Goal: Task Accomplishment & Management: Complete application form

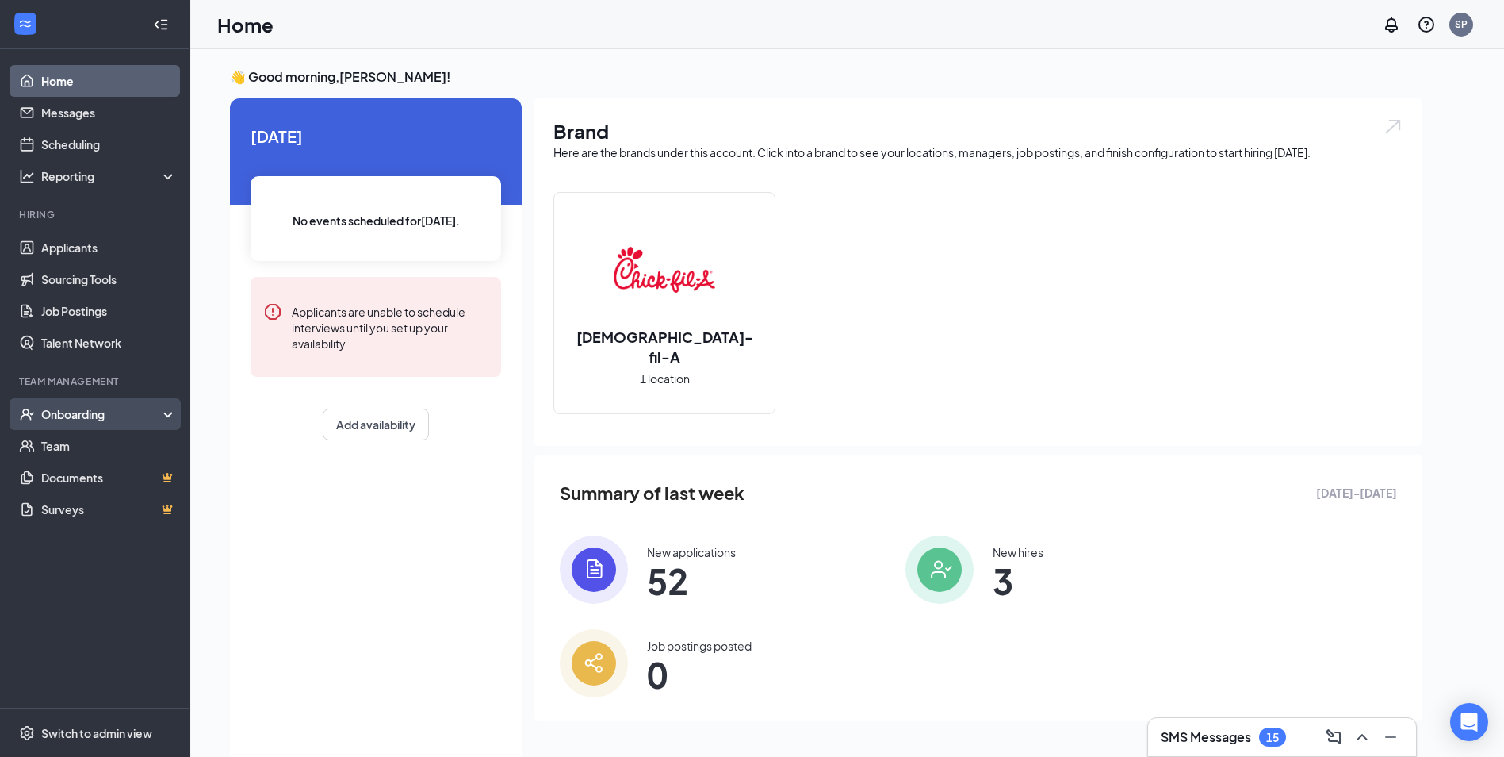
click at [38, 417] on div "Onboarding" at bounding box center [95, 414] width 190 height 32
click at [90, 448] on link "Overview" at bounding box center [109, 446] width 136 height 32
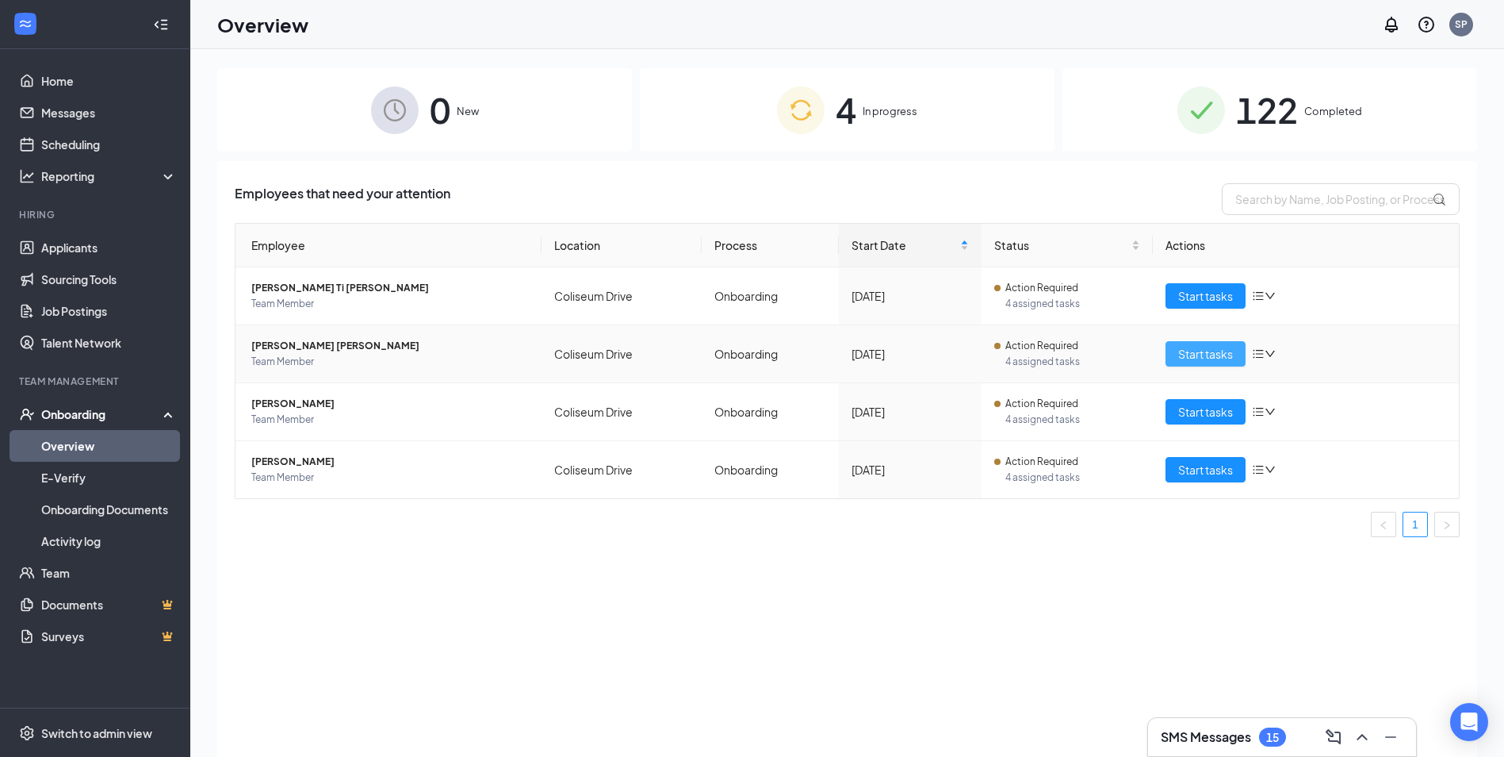
click at [1196, 360] on span "Start tasks" at bounding box center [1205, 353] width 55 height 17
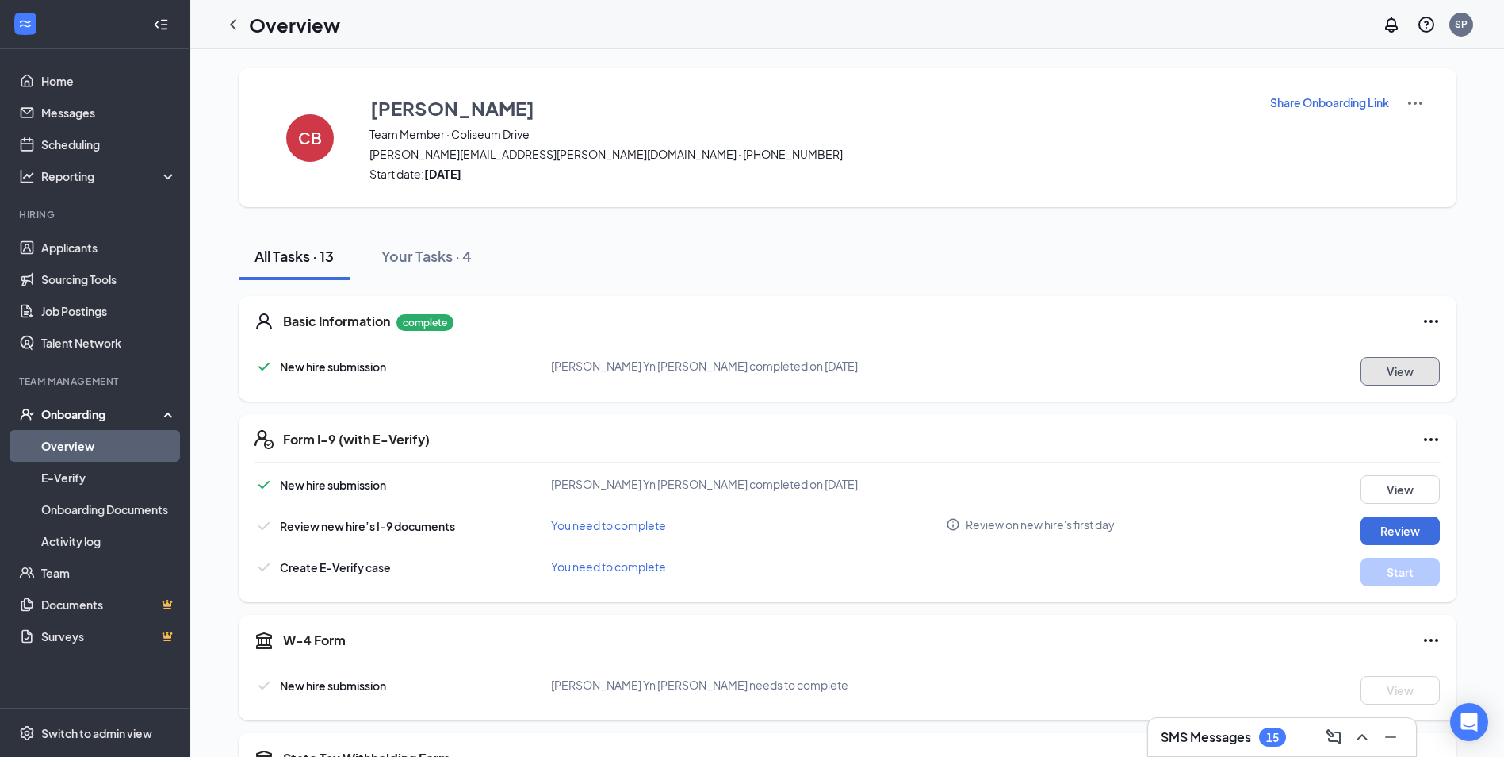
click at [1402, 365] on button "View" at bounding box center [1400, 371] width 79 height 29
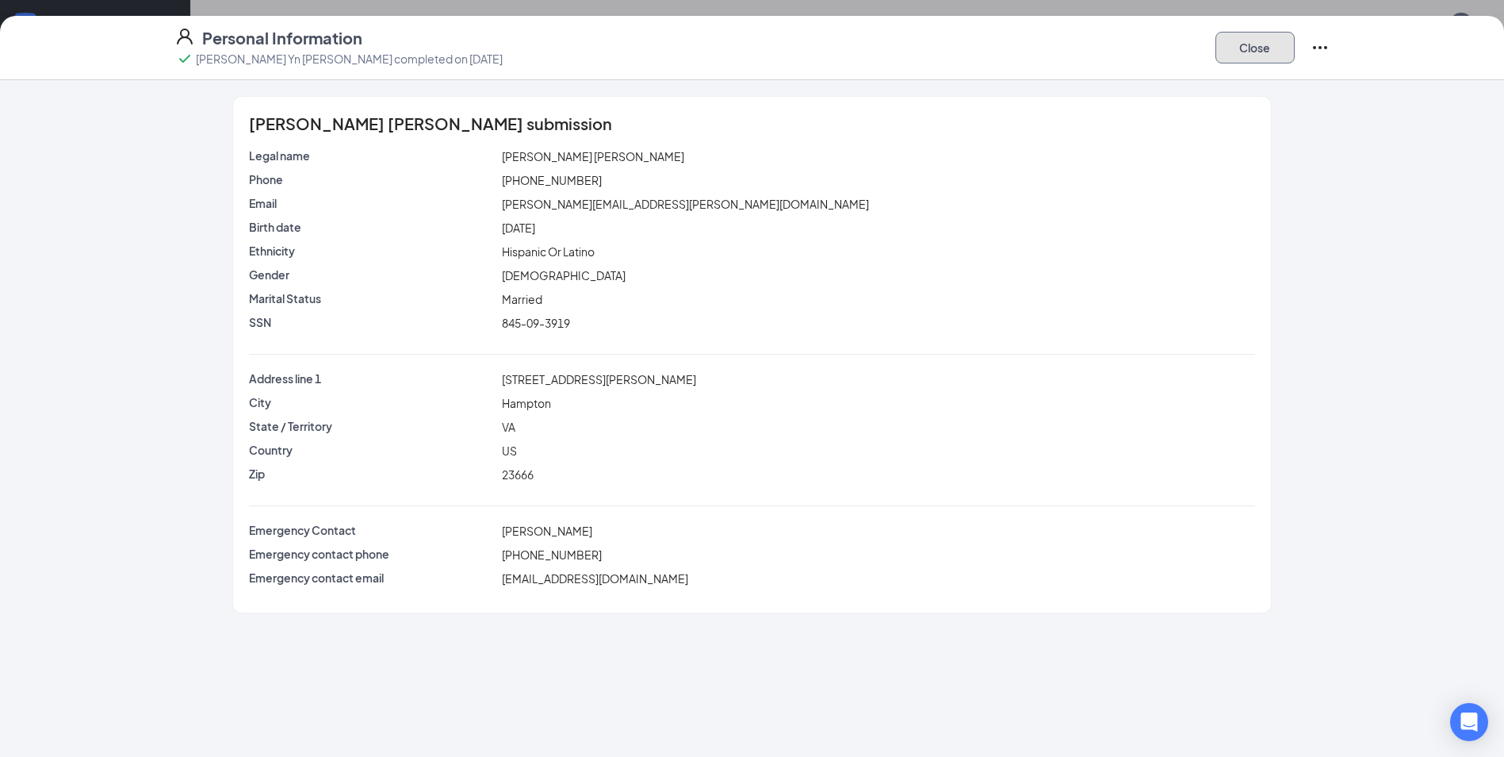
click at [1246, 51] on button "Close" at bounding box center [1255, 48] width 79 height 32
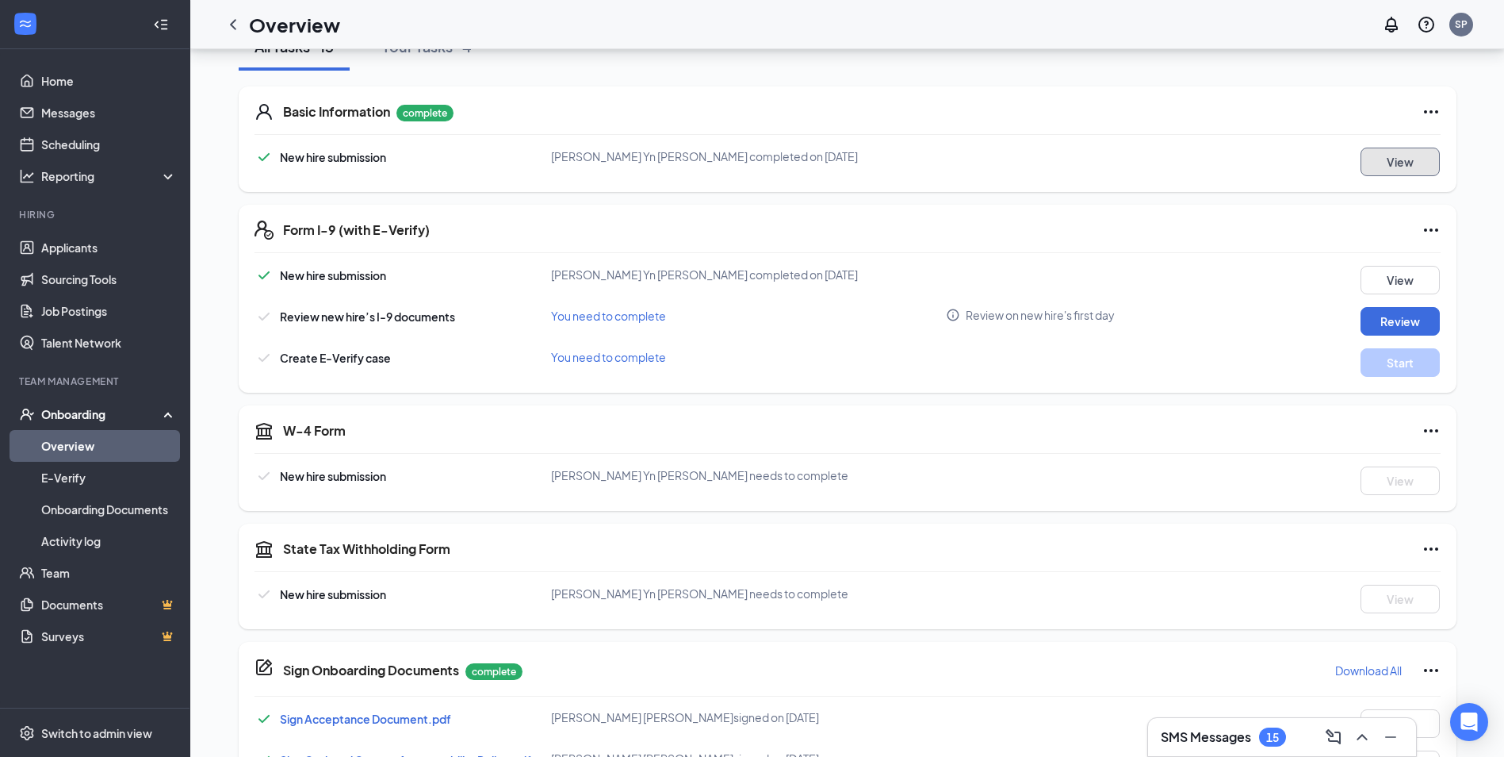
scroll to position [238, 0]
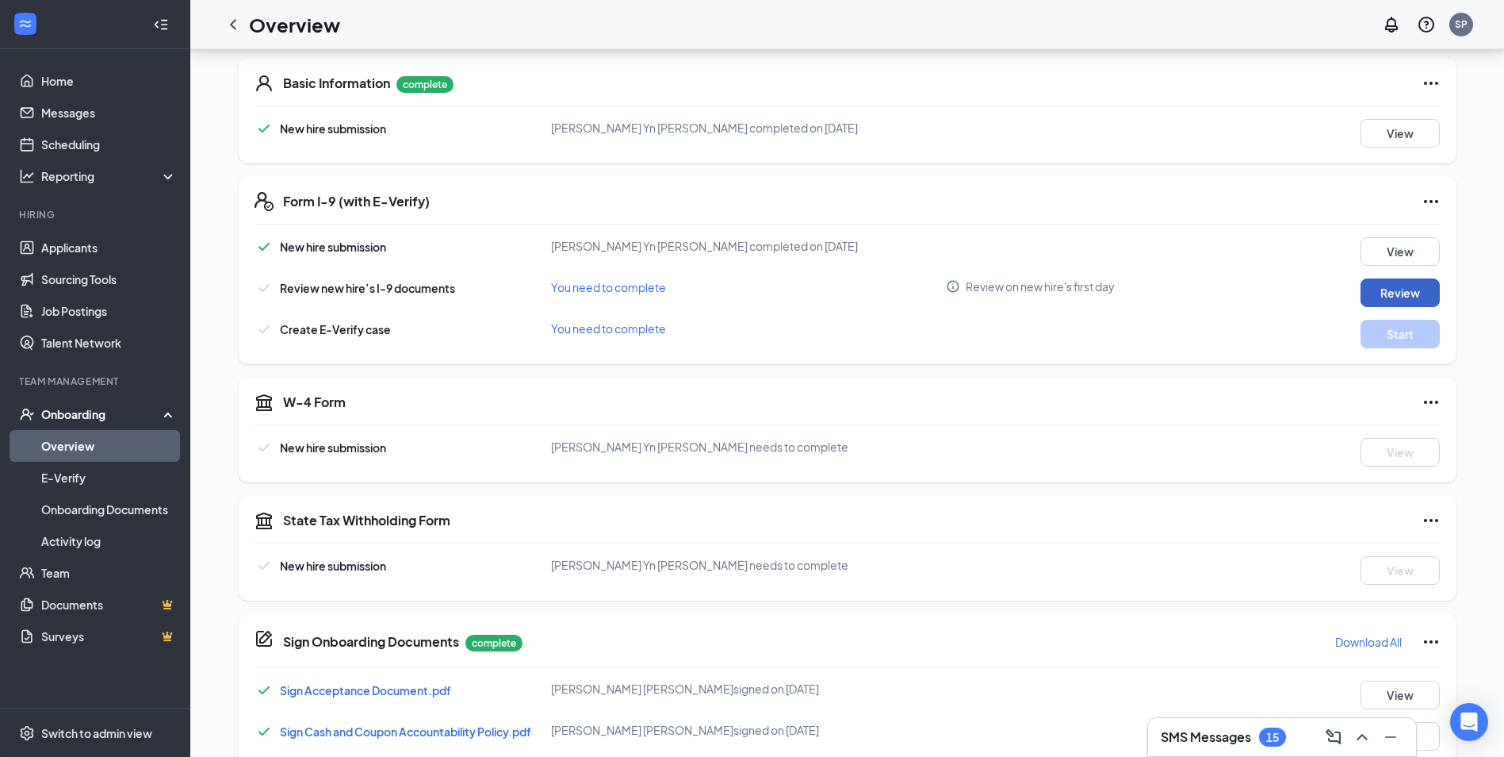
click at [1399, 293] on button "Review" at bounding box center [1400, 292] width 79 height 29
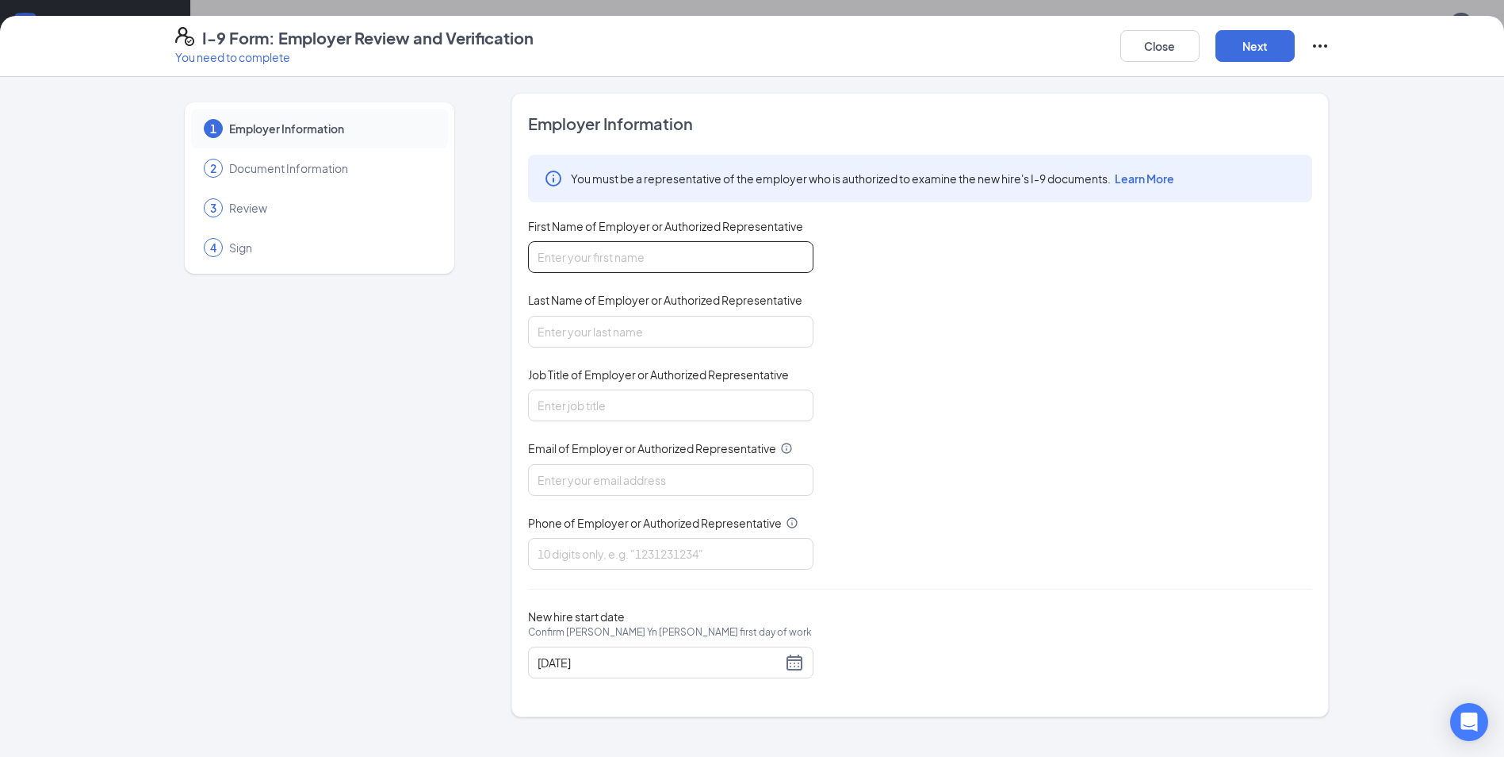
click at [660, 260] on input "First Name of Employer or Authorized Representative" at bounding box center [670, 257] width 285 height 32
type input "[PERSON_NAME]"
type input "[EMAIL_ADDRESS][DEMOGRAPHIC_DATA][DOMAIN_NAME]"
click at [619, 407] on input "Job Title of Employer or Authorized Representative" at bounding box center [670, 405] width 285 height 32
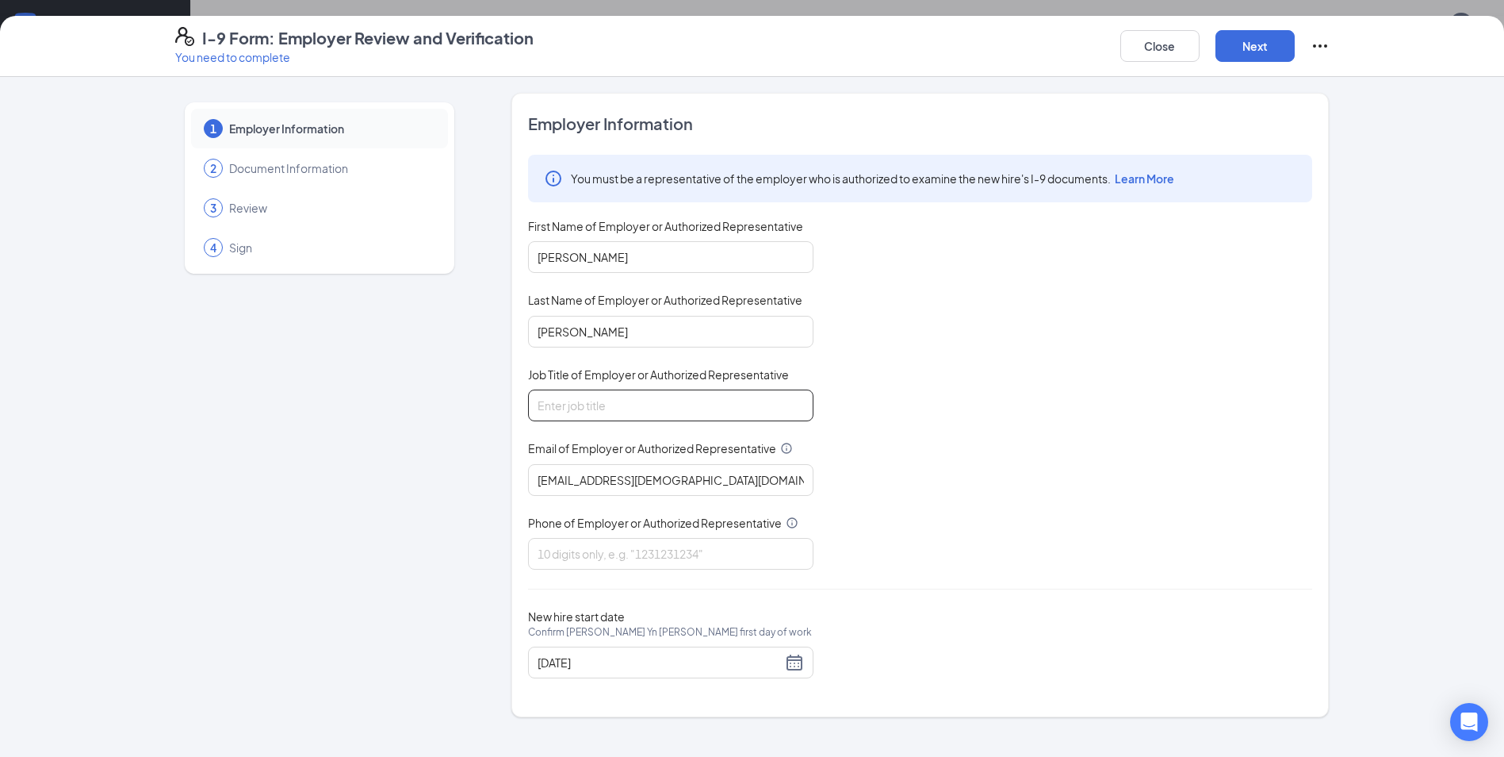
type input "General Manager"
click at [592, 556] on input "Phone of Employer or Authorized Representative" at bounding box center [670, 554] width 285 height 32
type input "7578261277"
click at [783, 668] on div "[DATE]" at bounding box center [671, 662] width 266 height 19
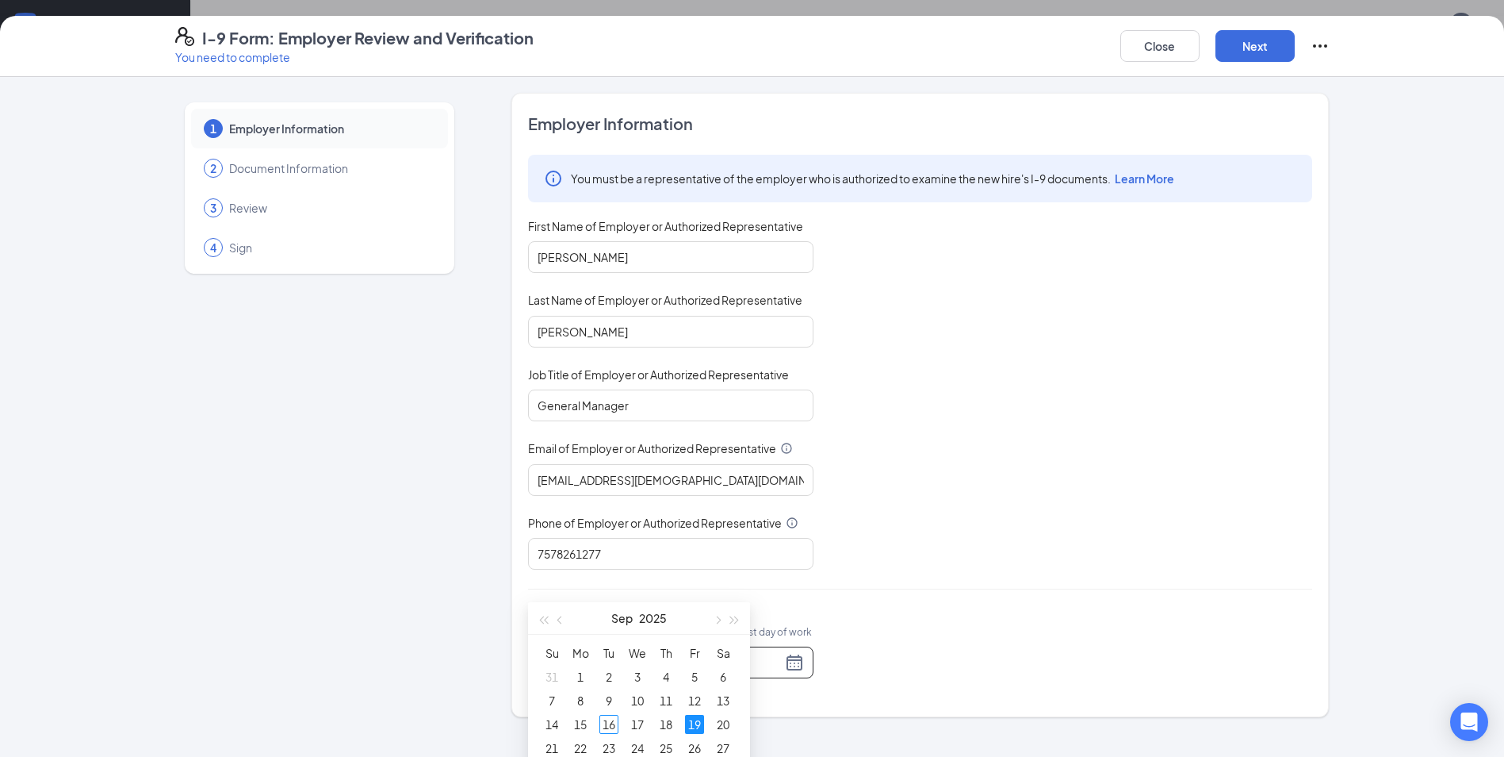
type input "[DATE]"
click at [692, 727] on div "19" at bounding box center [694, 723] width 19 height 19
click at [1259, 33] on button "Next" at bounding box center [1255, 46] width 79 height 32
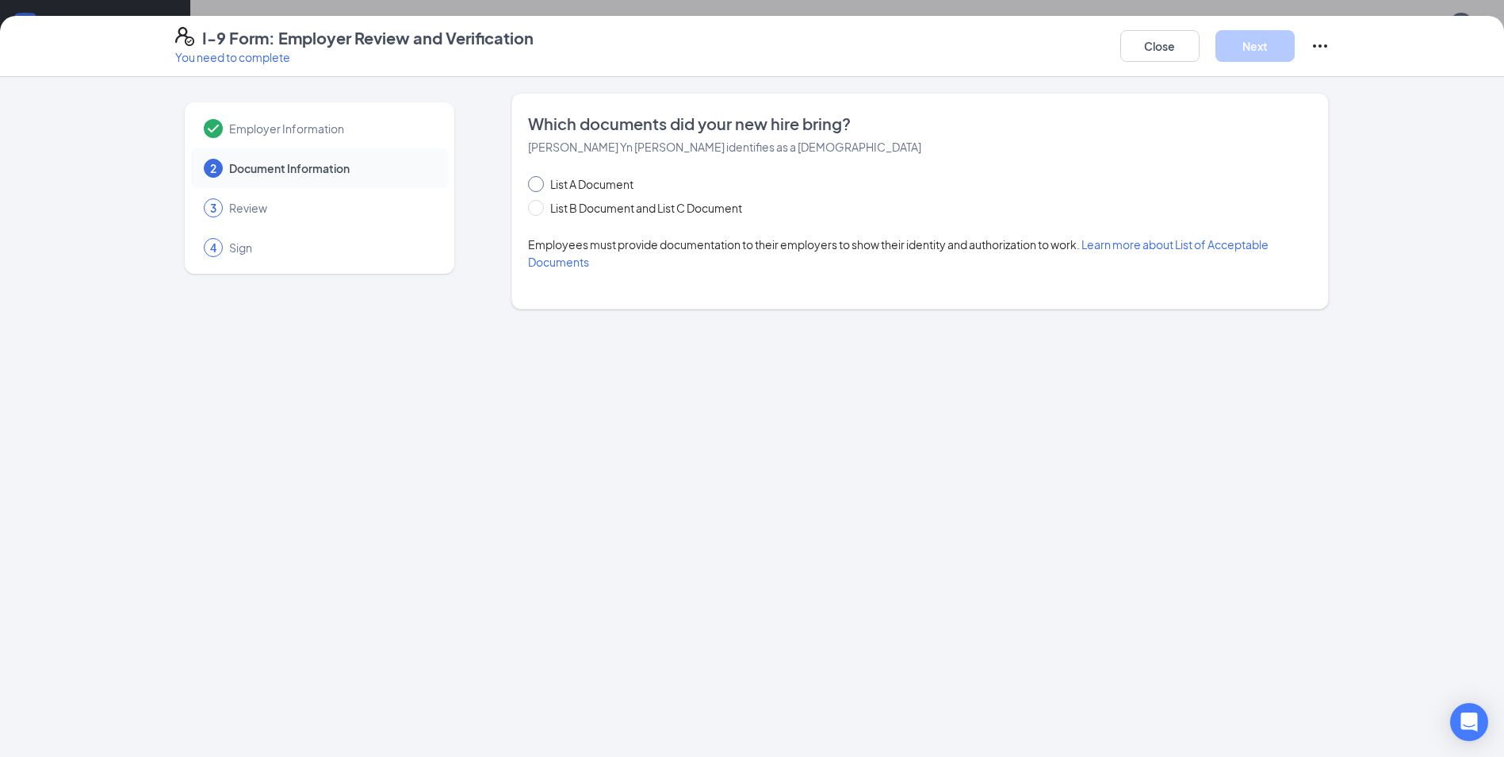
click at [531, 186] on input "List A Document" at bounding box center [533, 181] width 11 height 11
radio input "true"
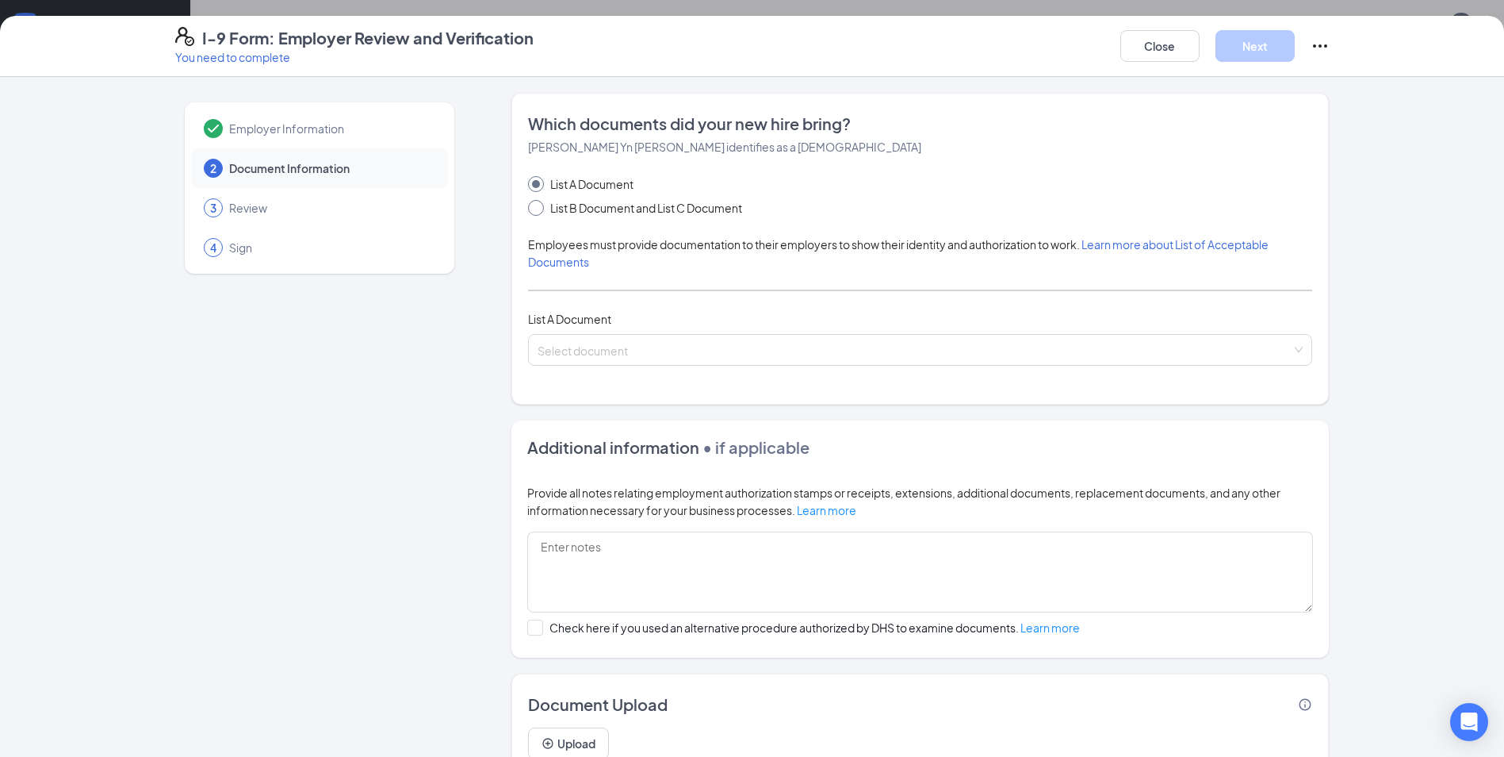
click at [535, 210] on span at bounding box center [536, 208] width 16 height 16
click at [535, 210] on input "List B Document and List C Document" at bounding box center [533, 205] width 11 height 11
radio input "true"
radio input "false"
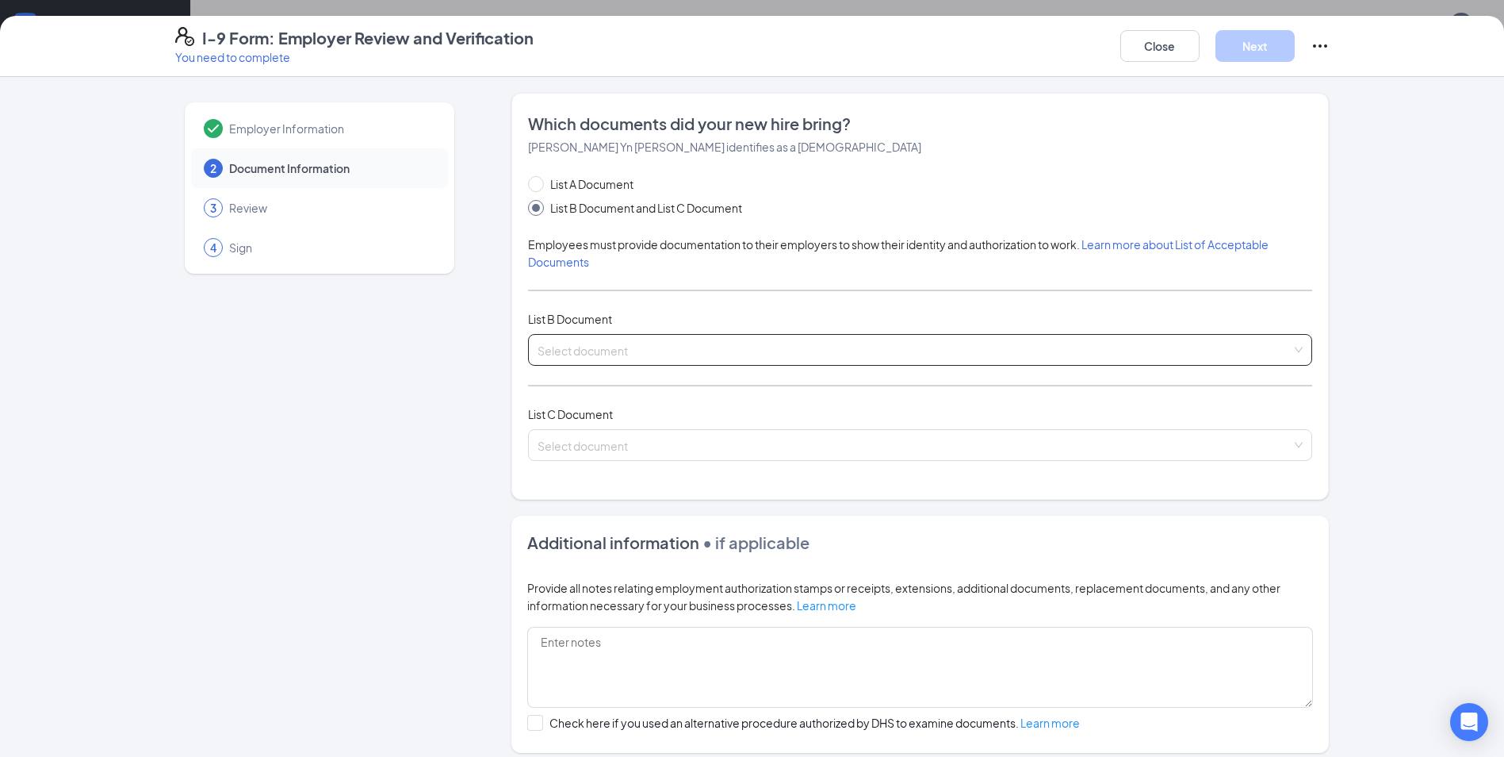
click at [587, 350] on input "search" at bounding box center [915, 347] width 754 height 24
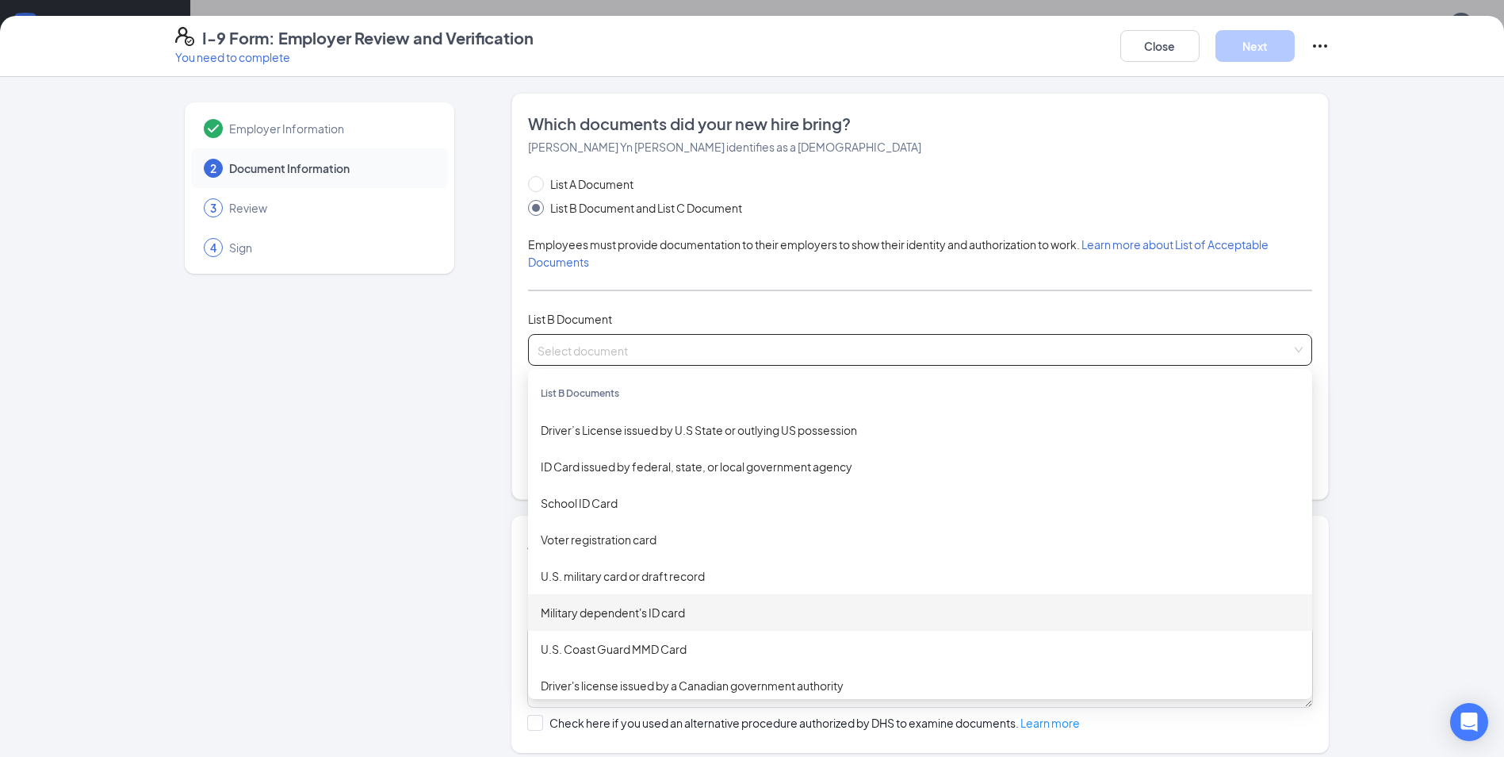
click at [597, 610] on div "Military dependent's ID card" at bounding box center [920, 611] width 759 height 17
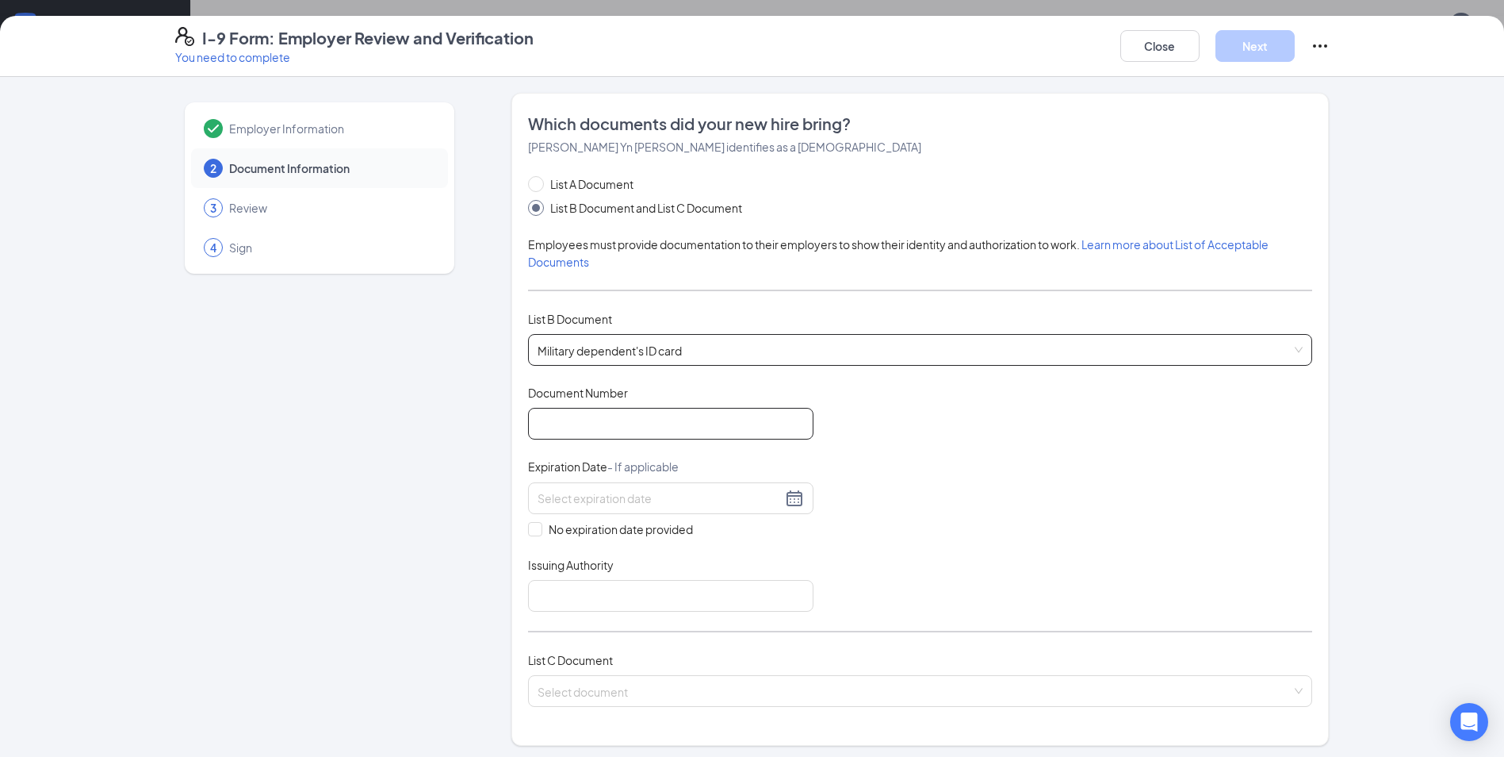
click at [565, 425] on input "Document Number" at bounding box center [670, 424] width 285 height 32
click at [590, 419] on input "Document Number" at bounding box center [670, 424] width 285 height 32
click at [531, 418] on input "1594910741" at bounding box center [670, 424] width 285 height 32
type input "1594910741"
click at [785, 498] on div at bounding box center [671, 497] width 266 height 19
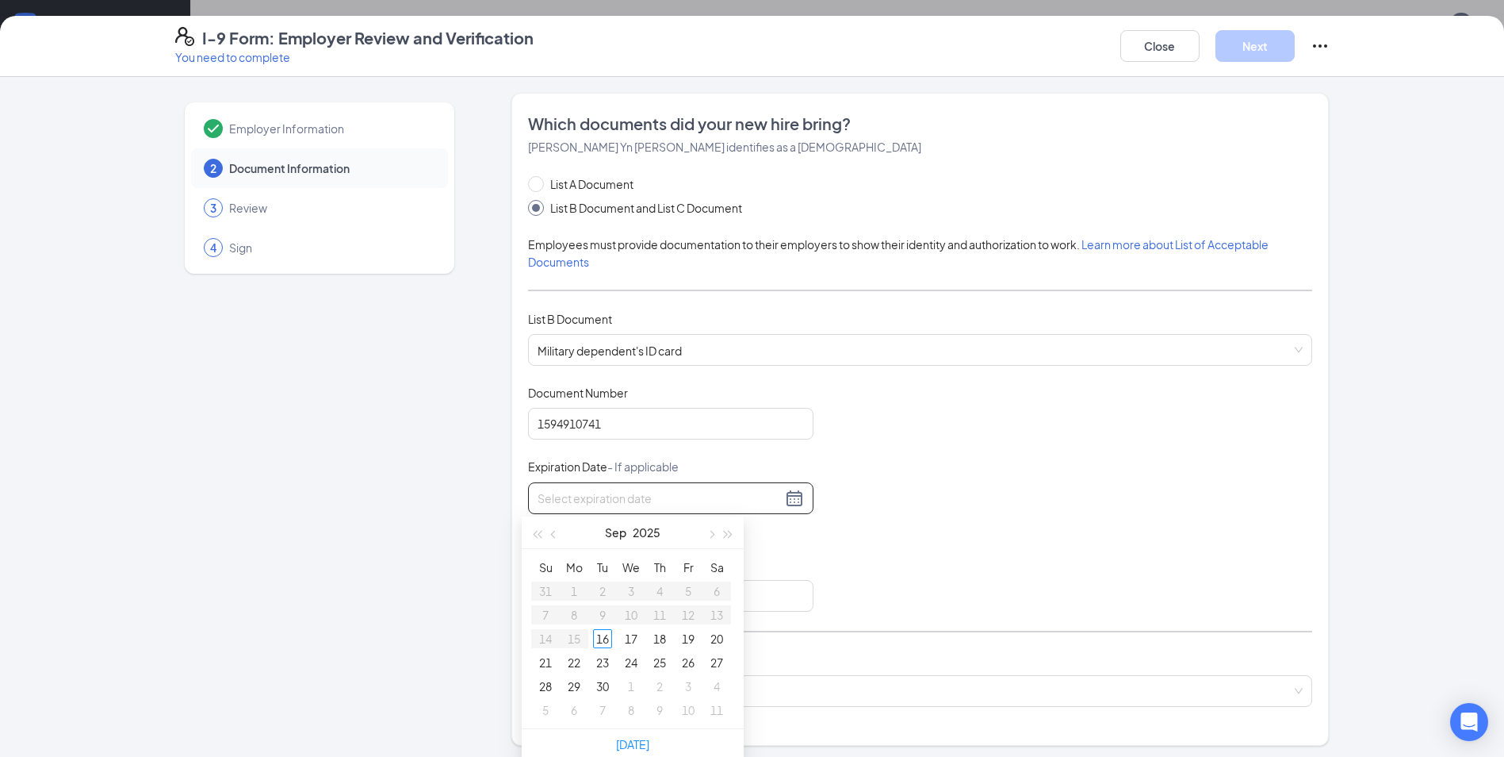
click at [718, 493] on input at bounding box center [660, 497] width 244 height 17
click at [715, 593] on div "1" at bounding box center [716, 590] width 19 height 19
type input "[DATE]"
click at [557, 596] on input "Issuing Authority" at bounding box center [670, 596] width 285 height 32
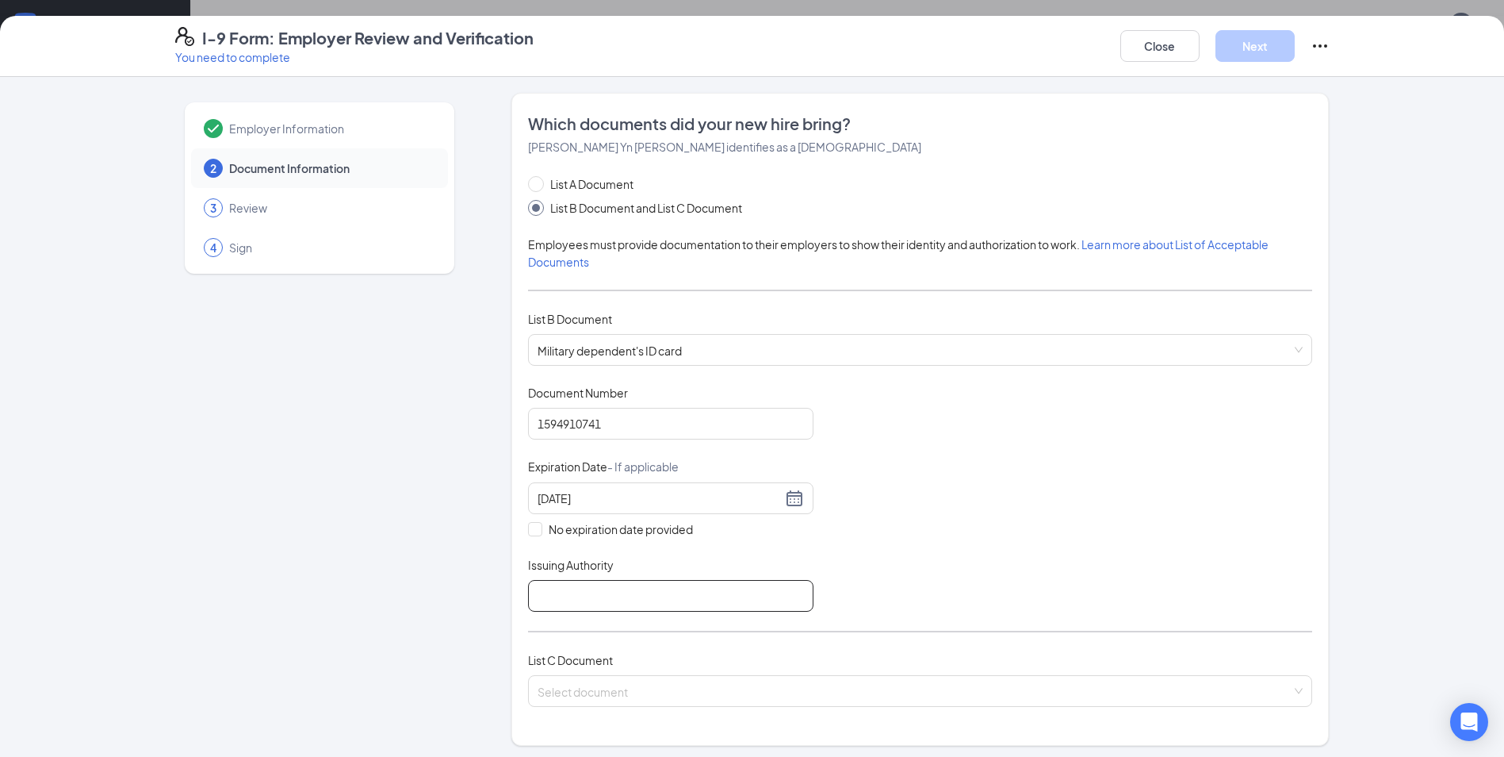
type input "U.S. Department of Defense / Uniformed Services"
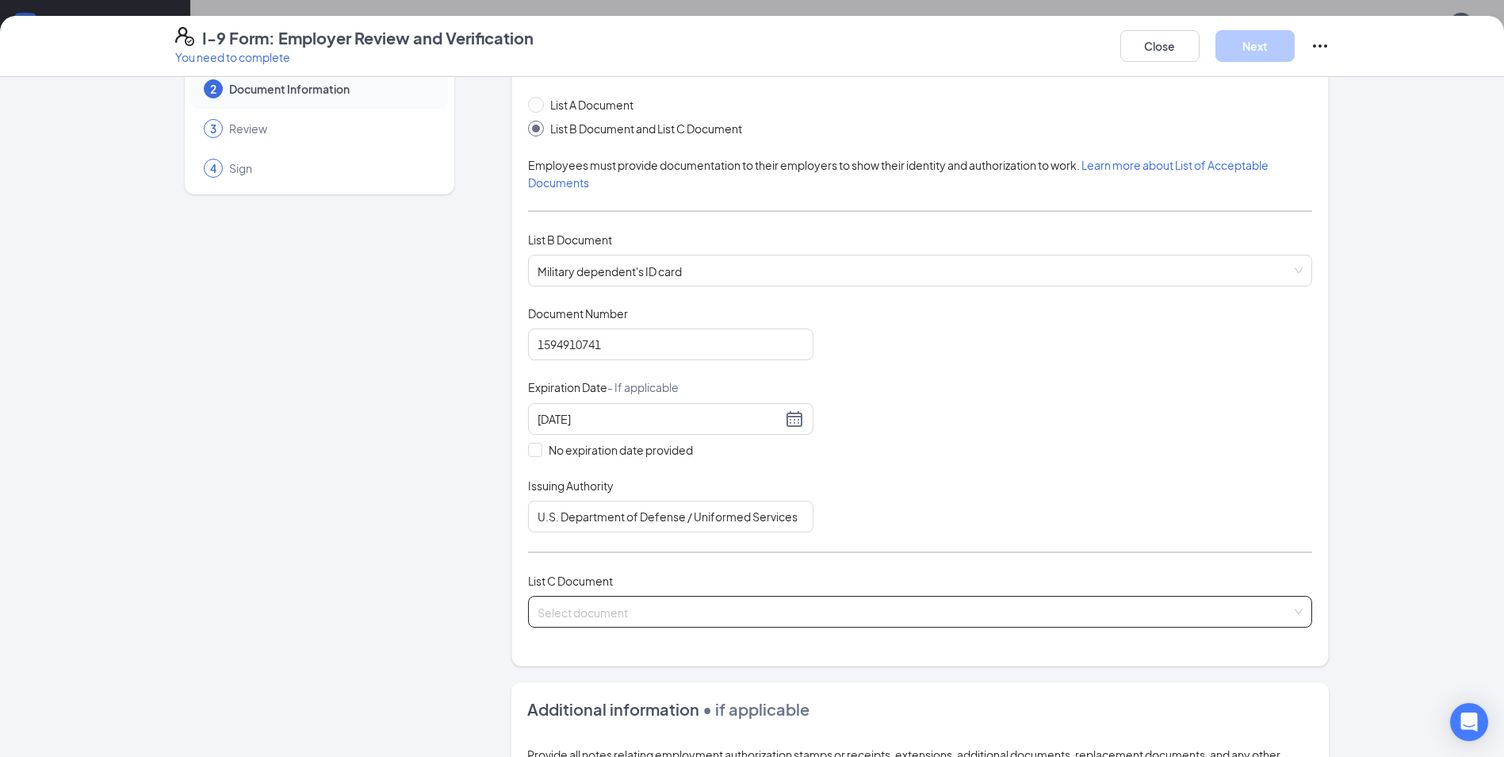
click at [604, 612] on input "search" at bounding box center [915, 608] width 754 height 24
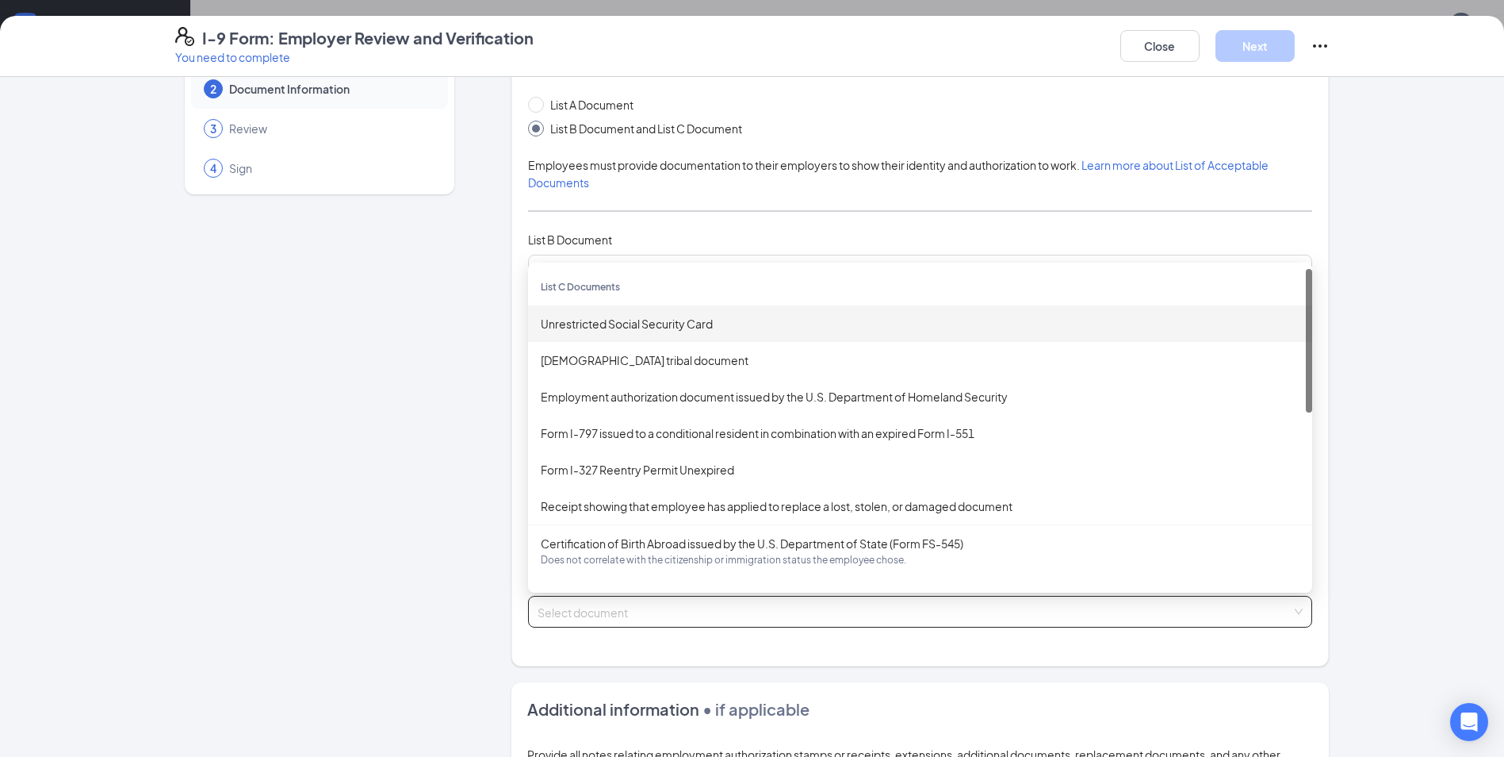
click at [614, 324] on div "Unrestricted Social Security Card" at bounding box center [920, 323] width 759 height 17
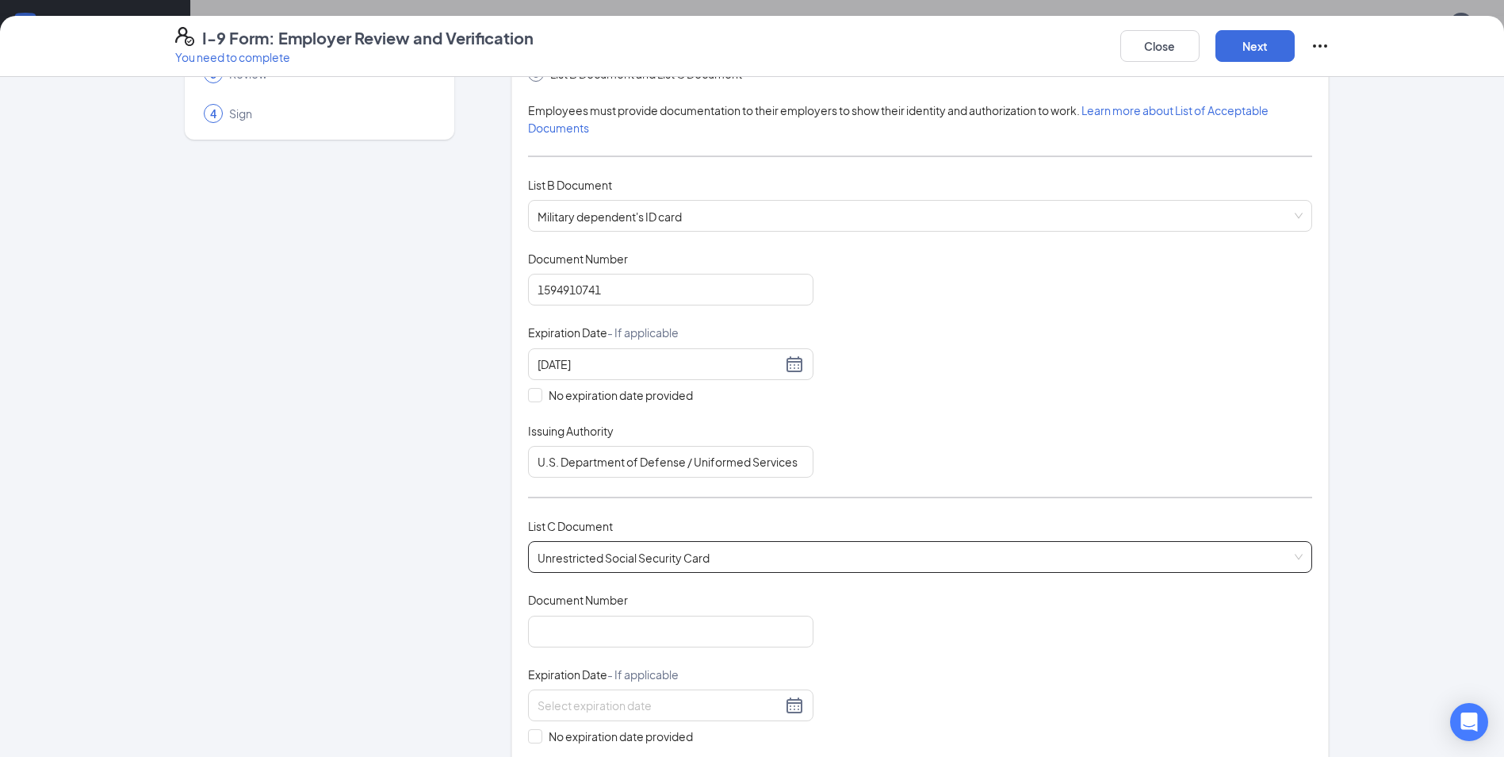
scroll to position [238, 0]
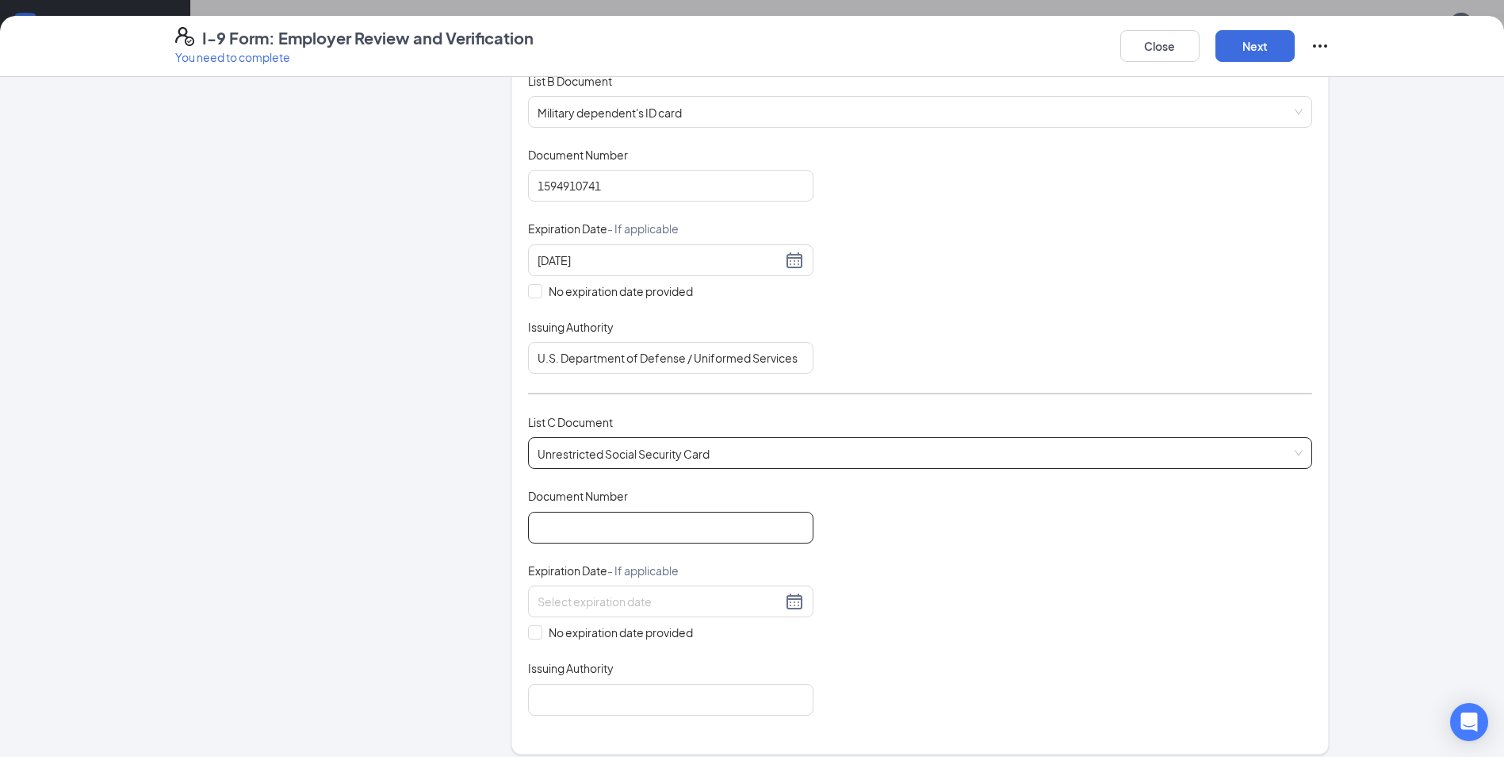
click at [580, 536] on input "Document Number" at bounding box center [670, 527] width 285 height 32
type input "845093919"
click at [535, 633] on span at bounding box center [535, 632] width 14 height 14
click at [535, 633] on input "No expiration date provided" at bounding box center [533, 630] width 11 height 11
checkbox input "true"
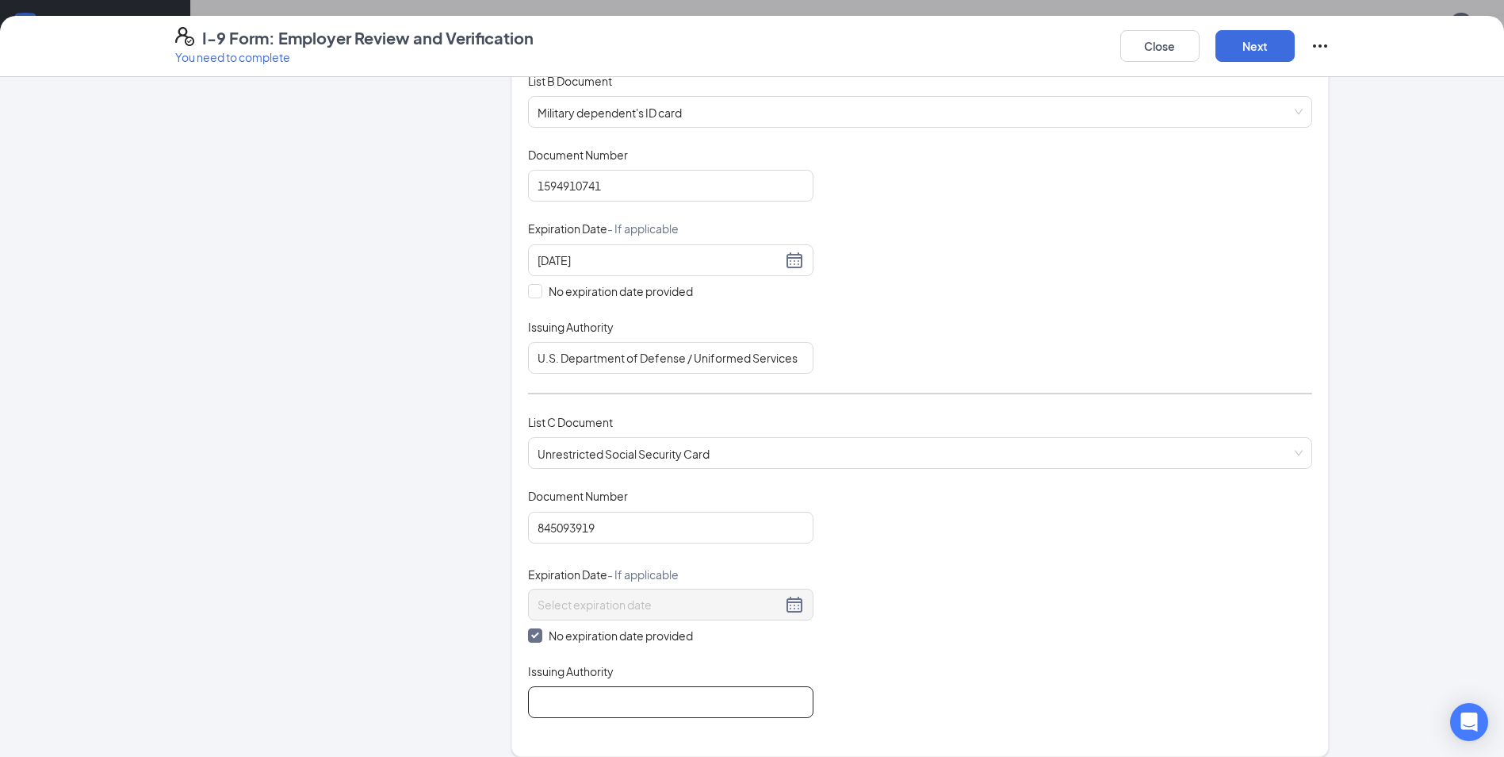
click at [562, 699] on input "Issuing Authority" at bounding box center [670, 702] width 285 height 32
type input "Social Security Administration"
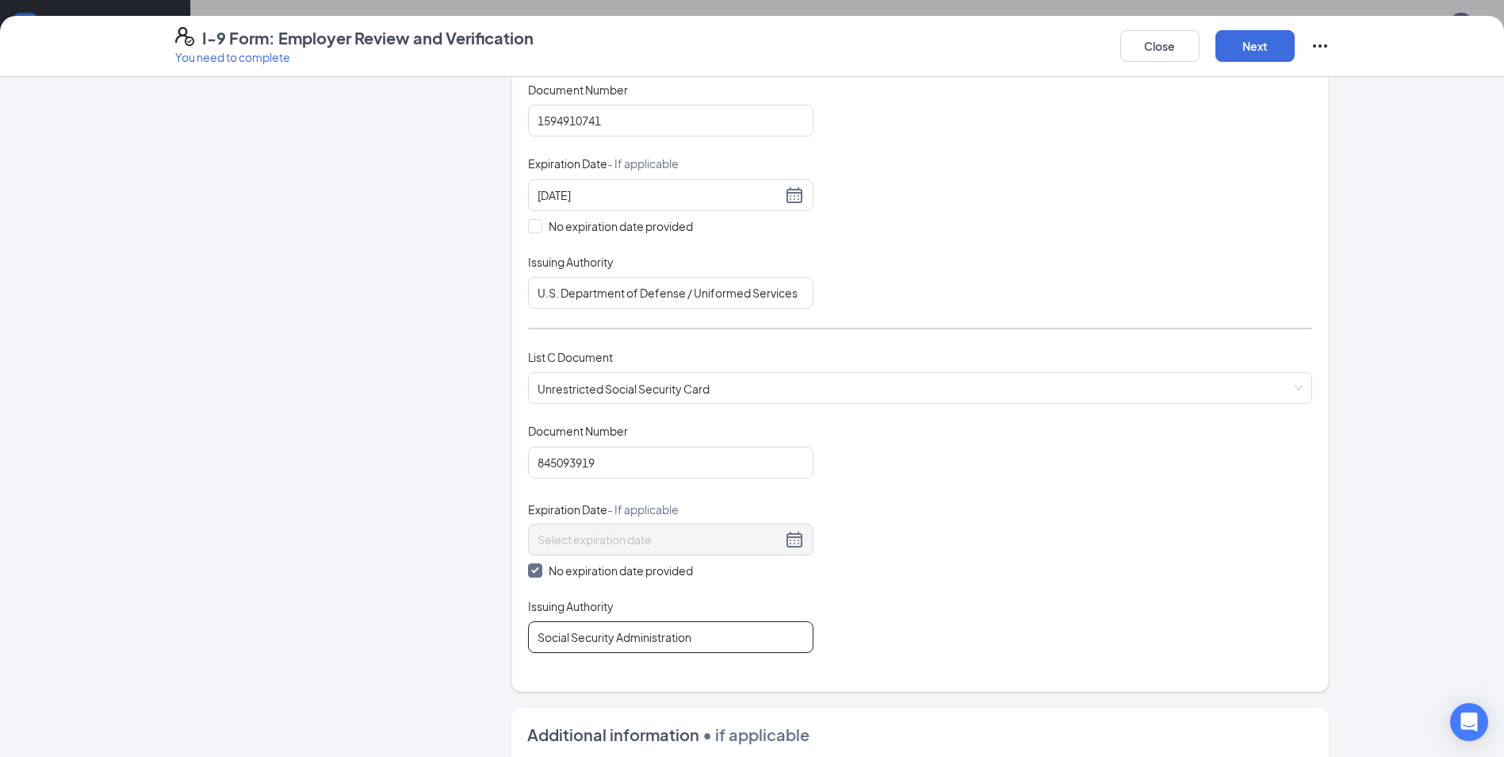
scroll to position [79, 0]
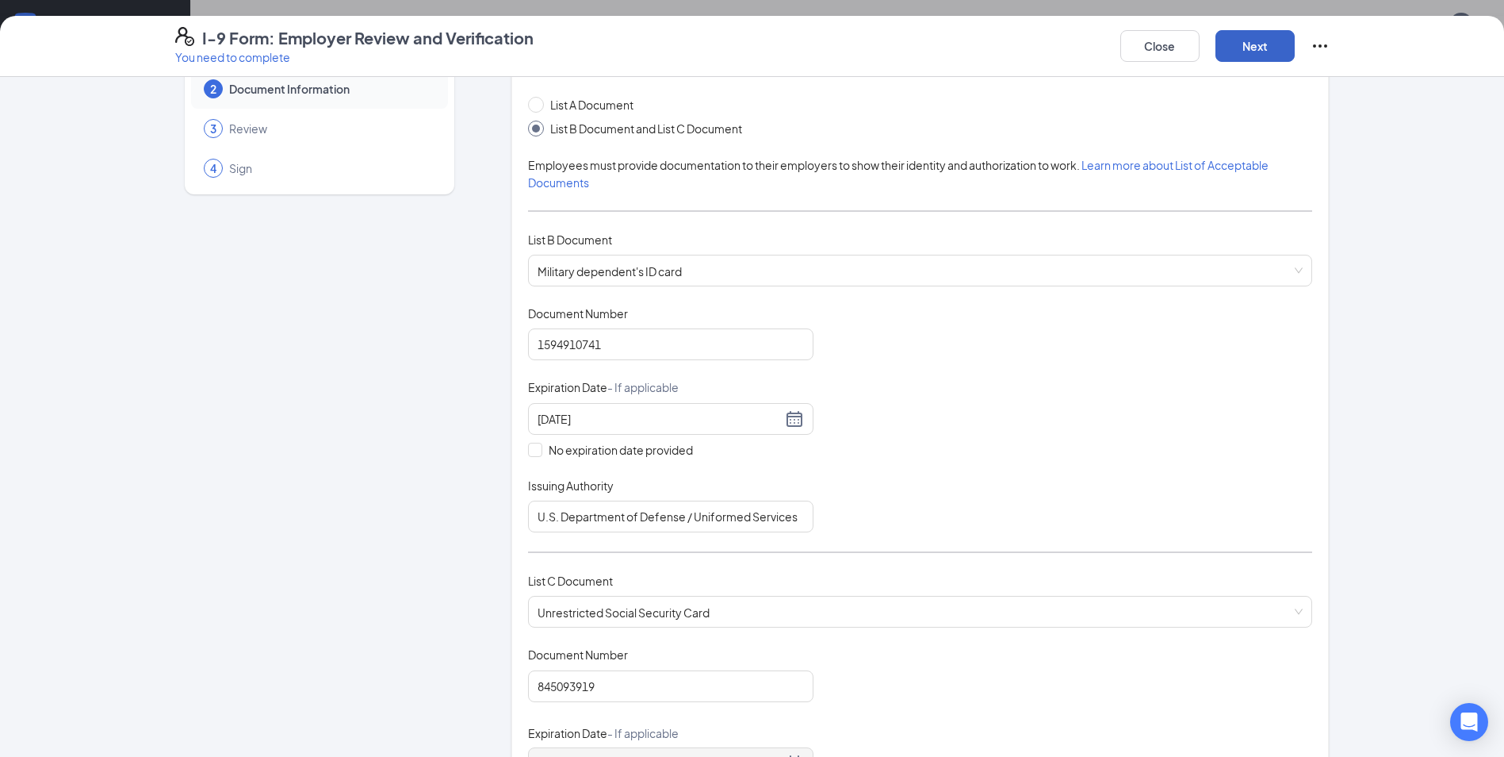
click at [1278, 44] on button "Next" at bounding box center [1255, 46] width 79 height 32
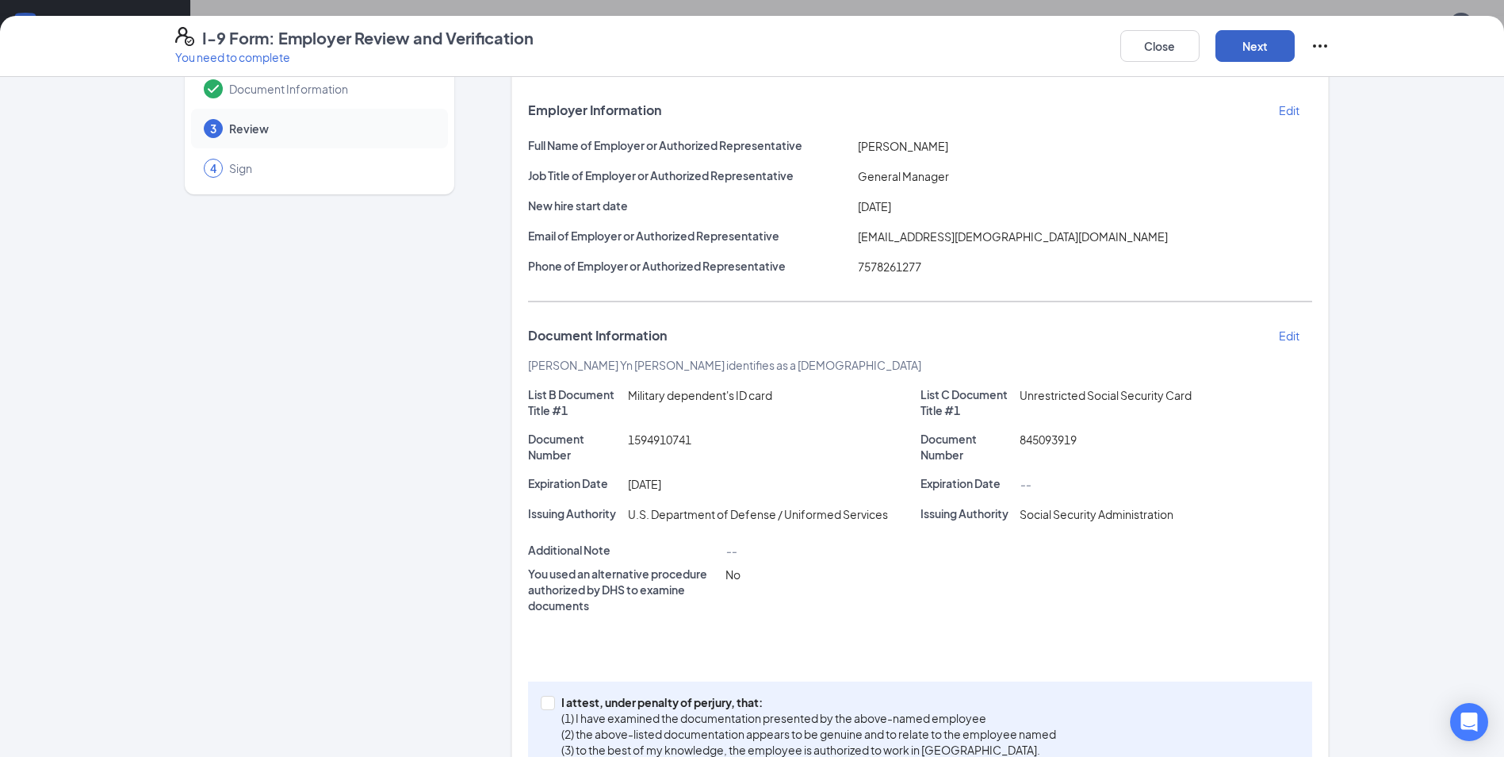
scroll to position [128, 0]
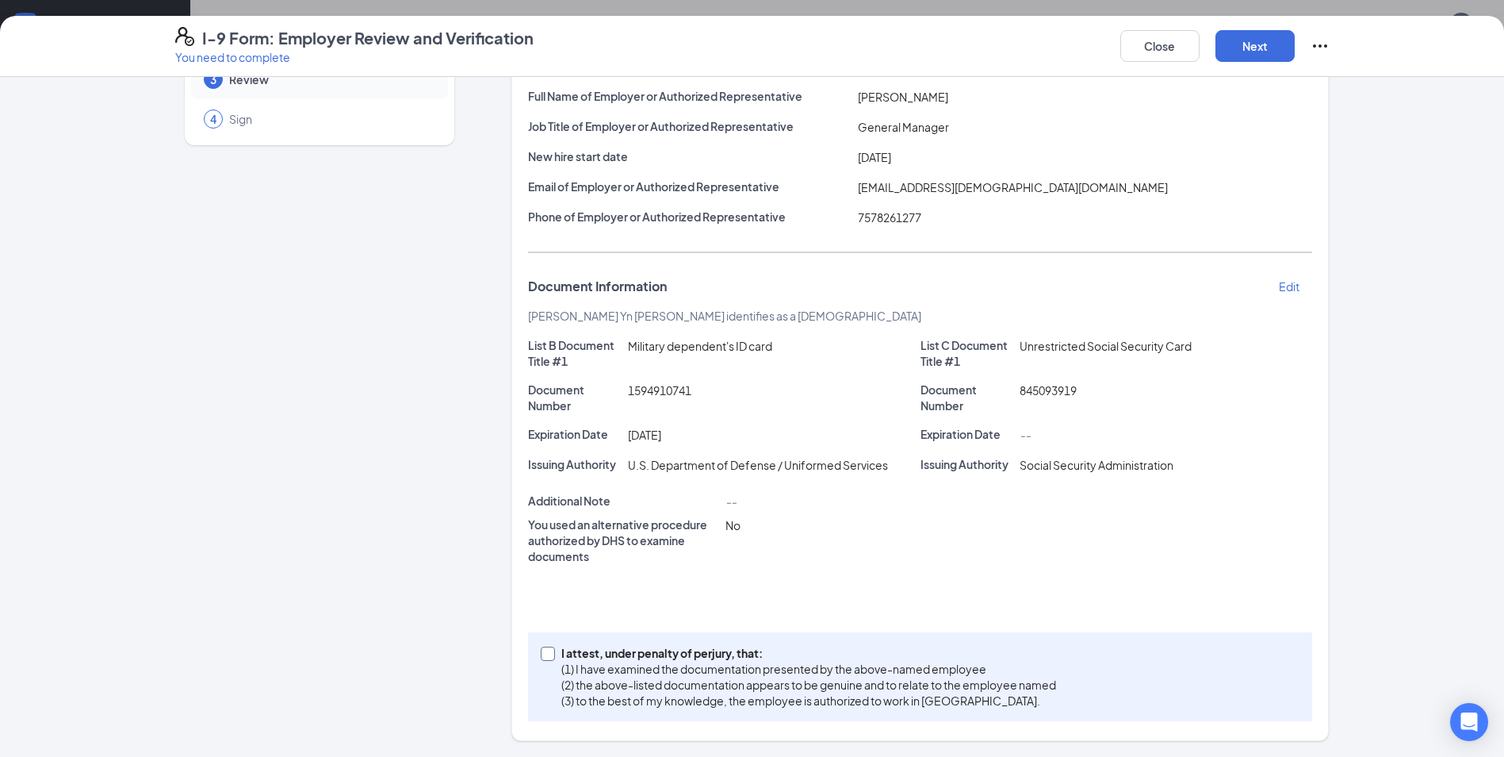
click at [545, 652] on input "I attest, under penalty of [PERSON_NAME], that: (1) I have examined the documen…" at bounding box center [546, 651] width 11 height 11
checkbox input "true"
click at [1262, 40] on button "Next" at bounding box center [1255, 46] width 79 height 32
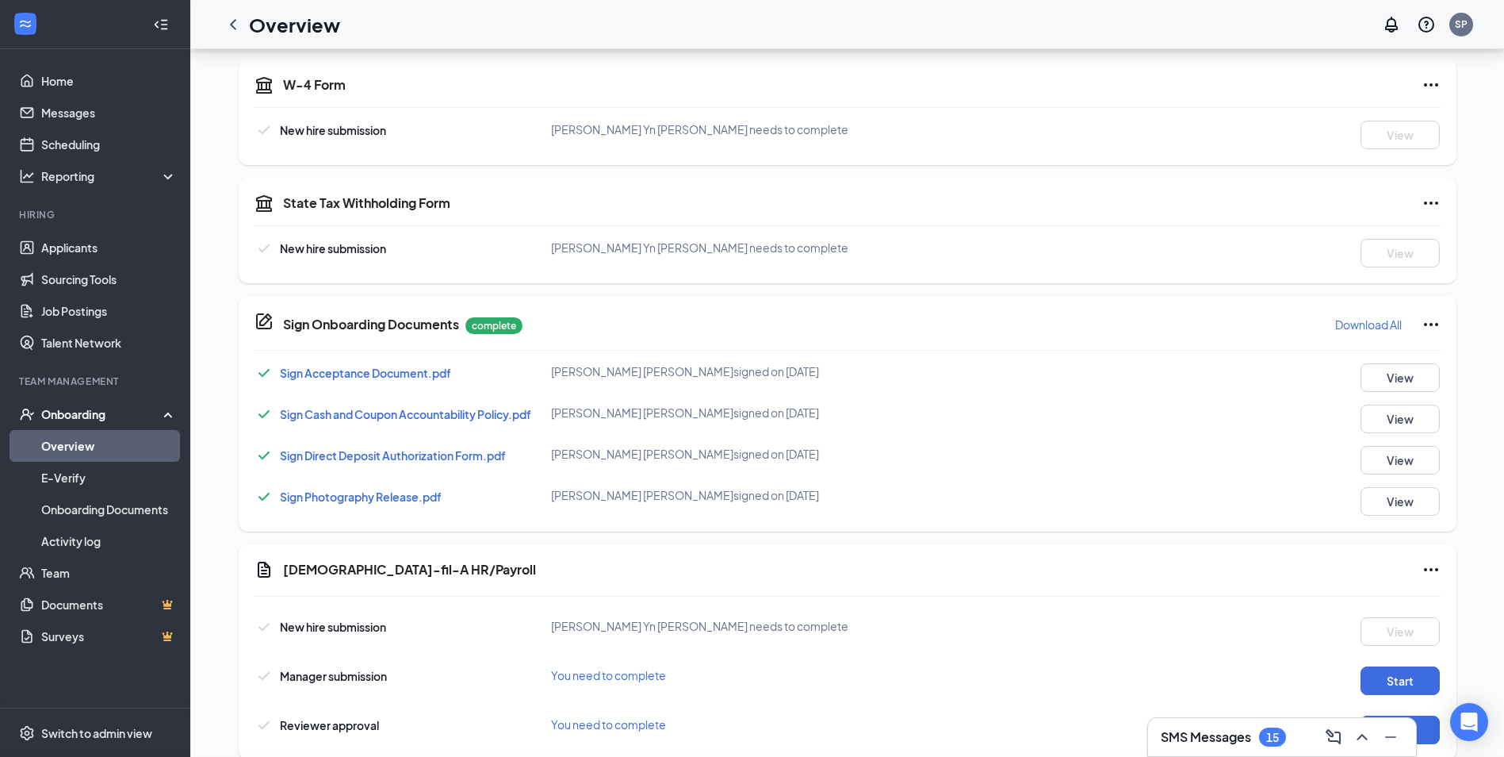
scroll to position [152, 0]
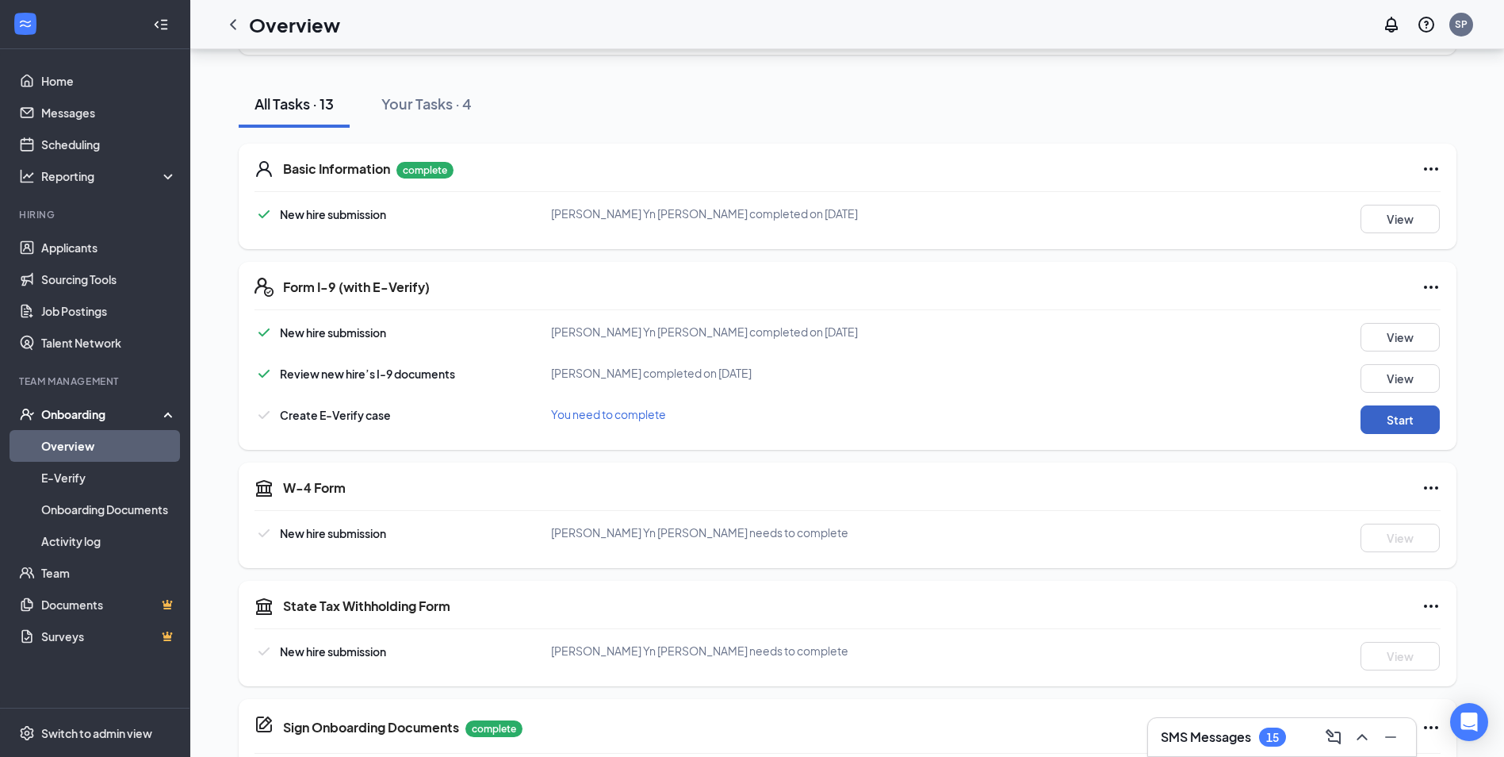
click at [1378, 418] on button "Start" at bounding box center [1400, 419] width 79 height 29
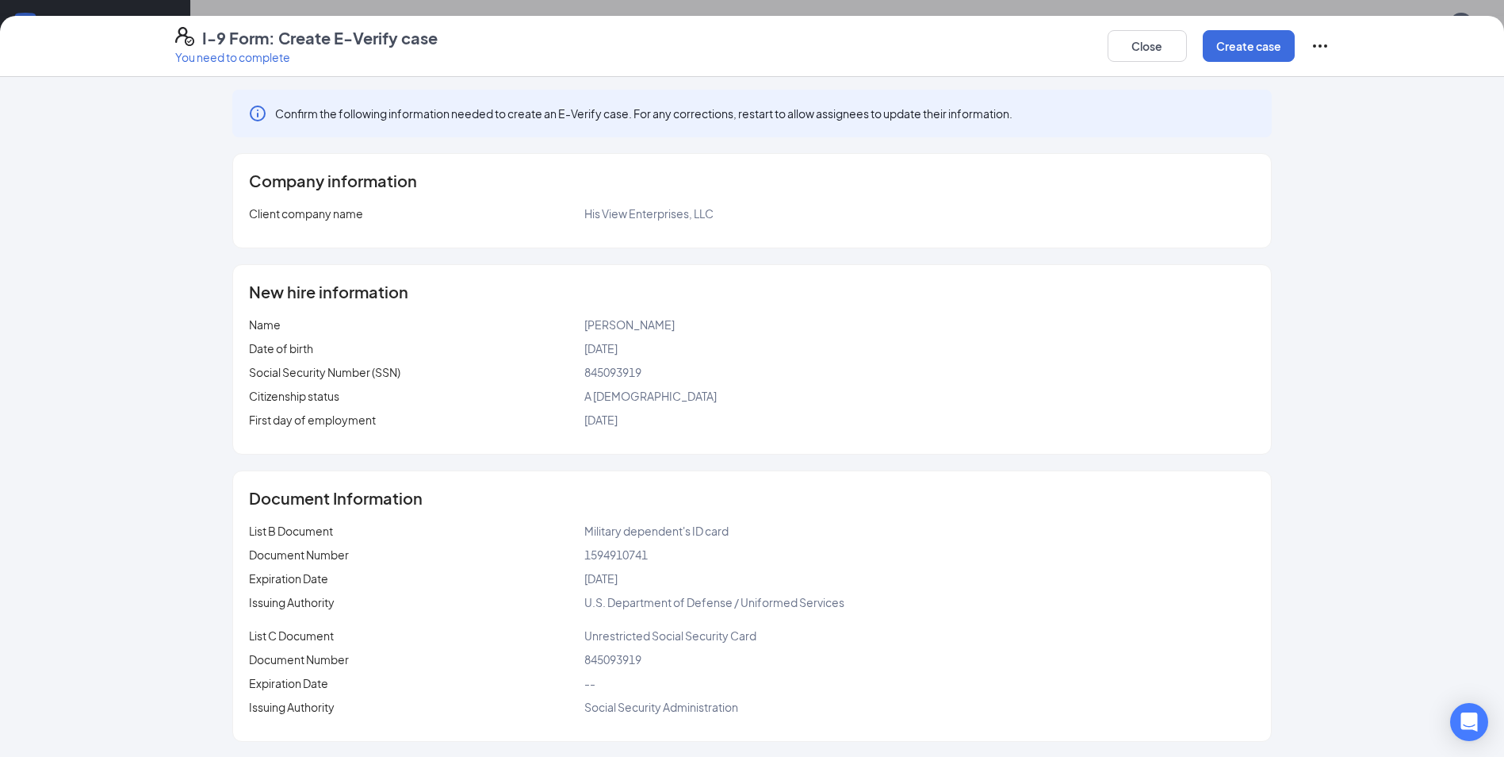
scroll to position [4, 0]
click at [1239, 51] on button "Create case" at bounding box center [1249, 46] width 92 height 32
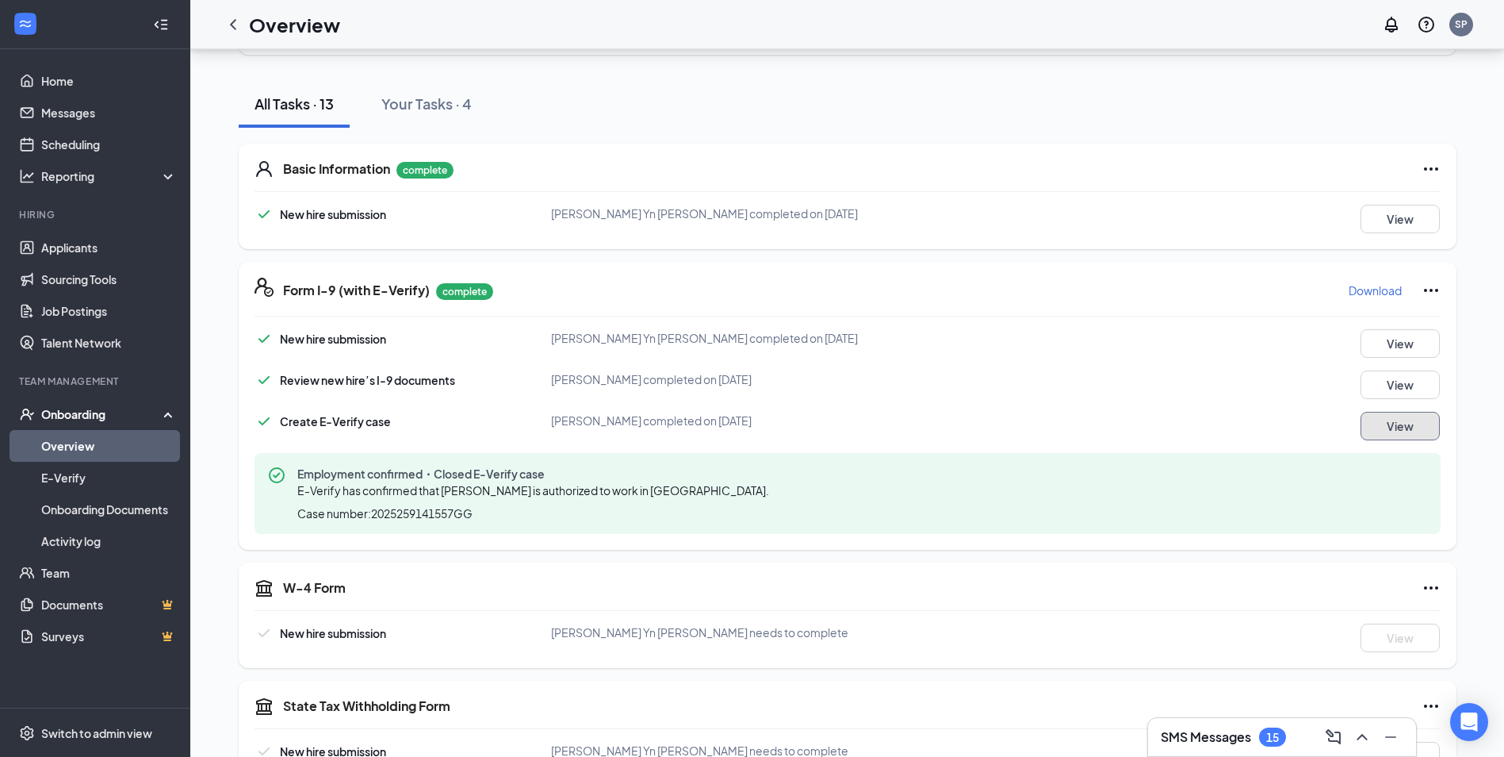
click at [1399, 431] on button "View" at bounding box center [1400, 426] width 79 height 29
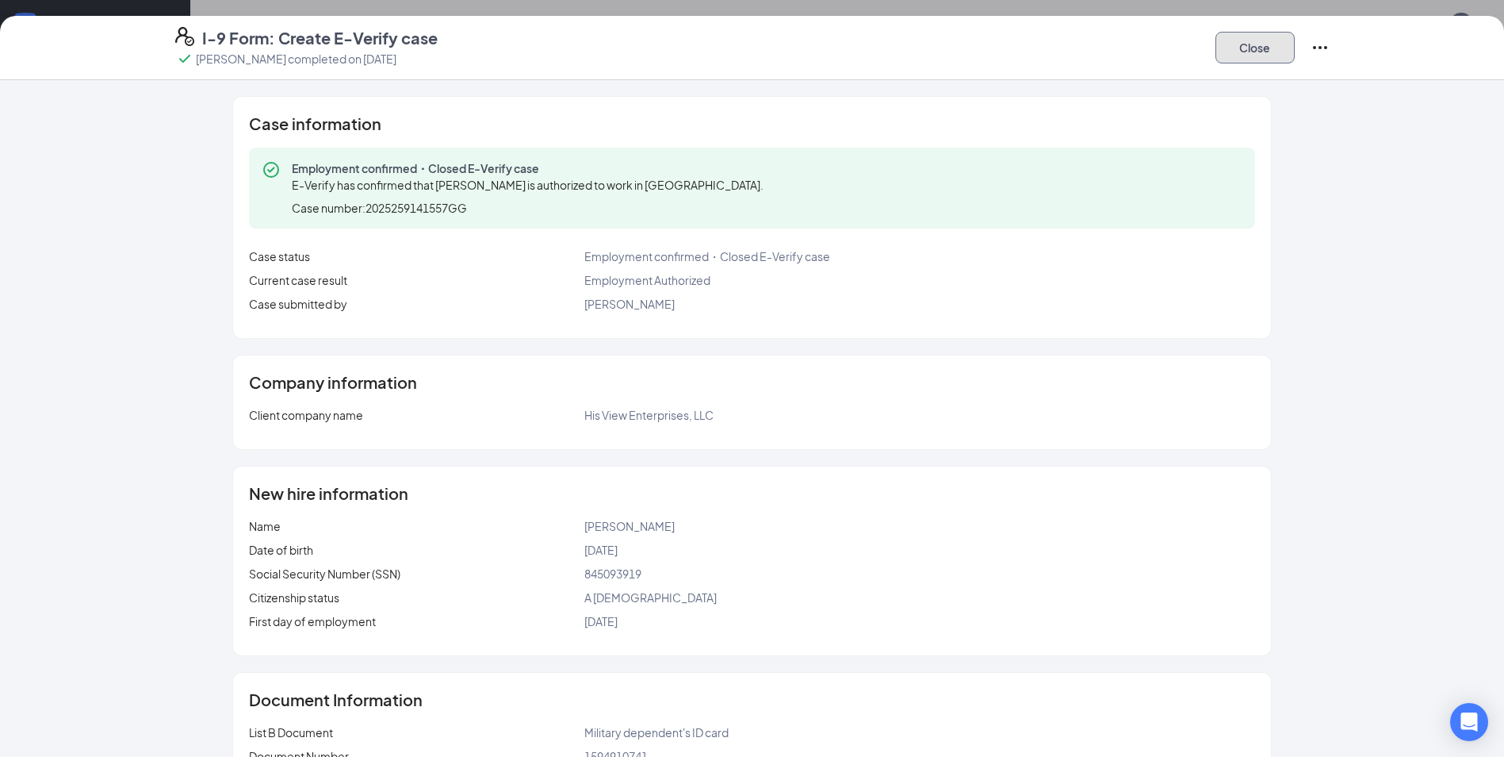
click at [1231, 56] on button "Close" at bounding box center [1255, 48] width 79 height 32
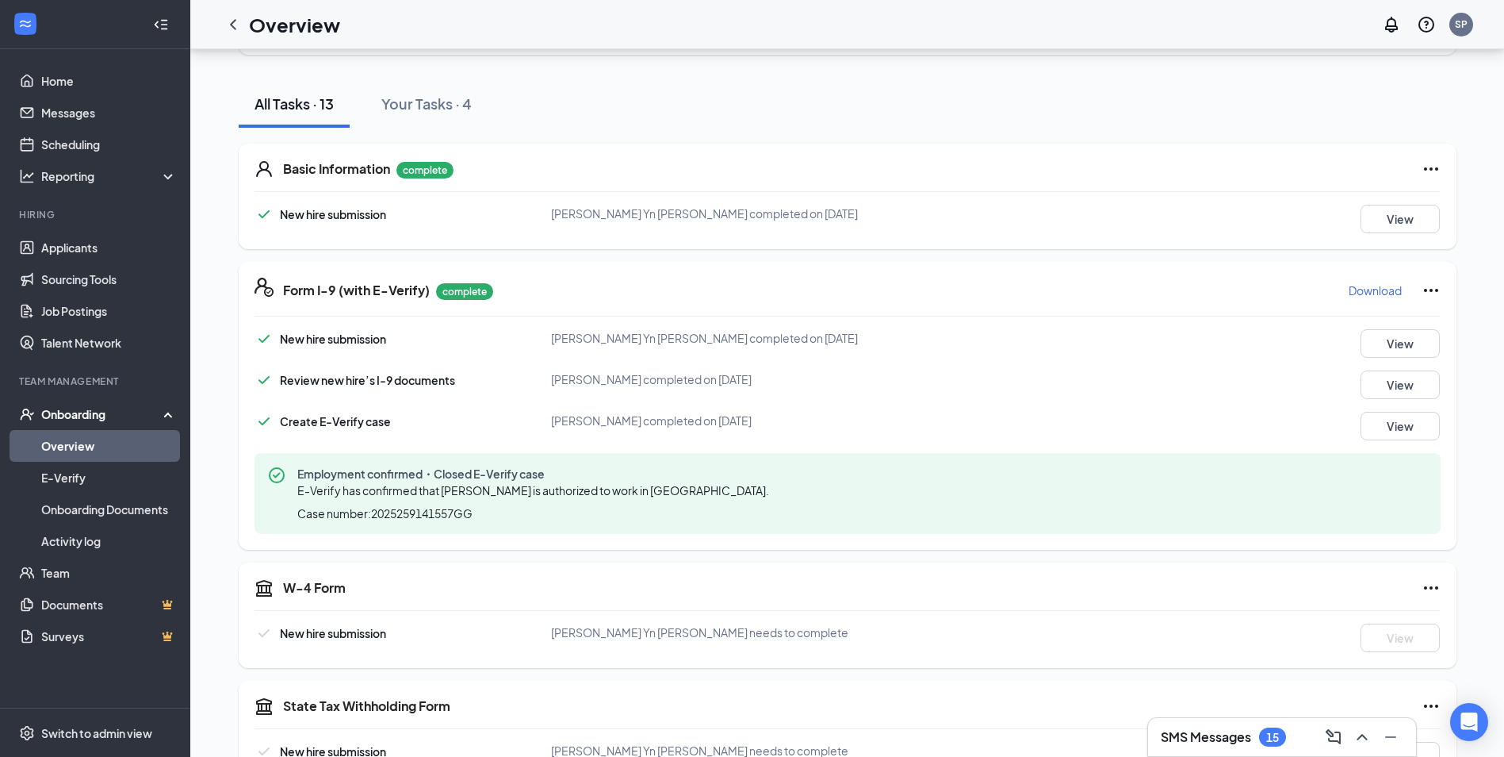
click at [1370, 281] on button "Download" at bounding box center [1375, 290] width 55 height 25
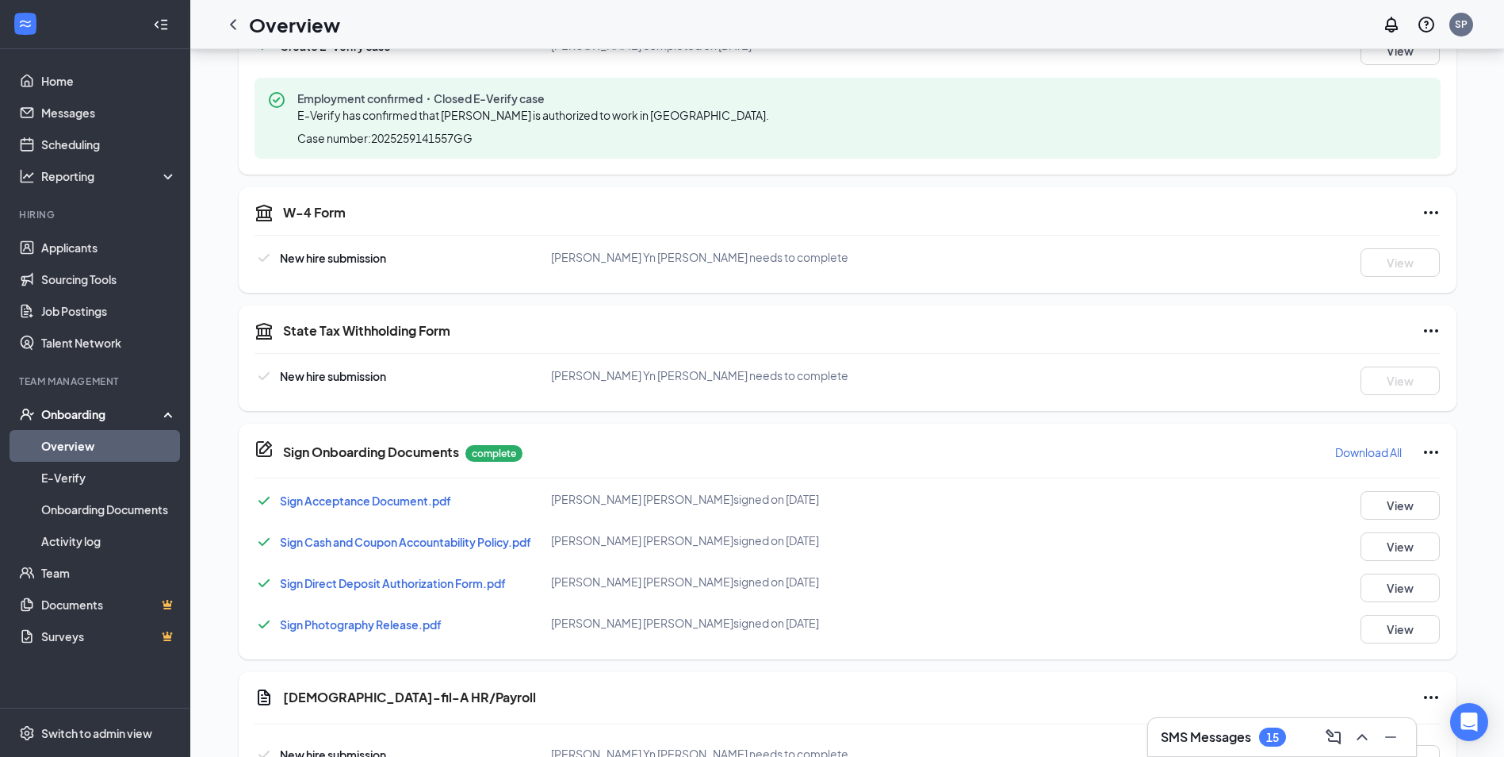
scroll to position [555, 0]
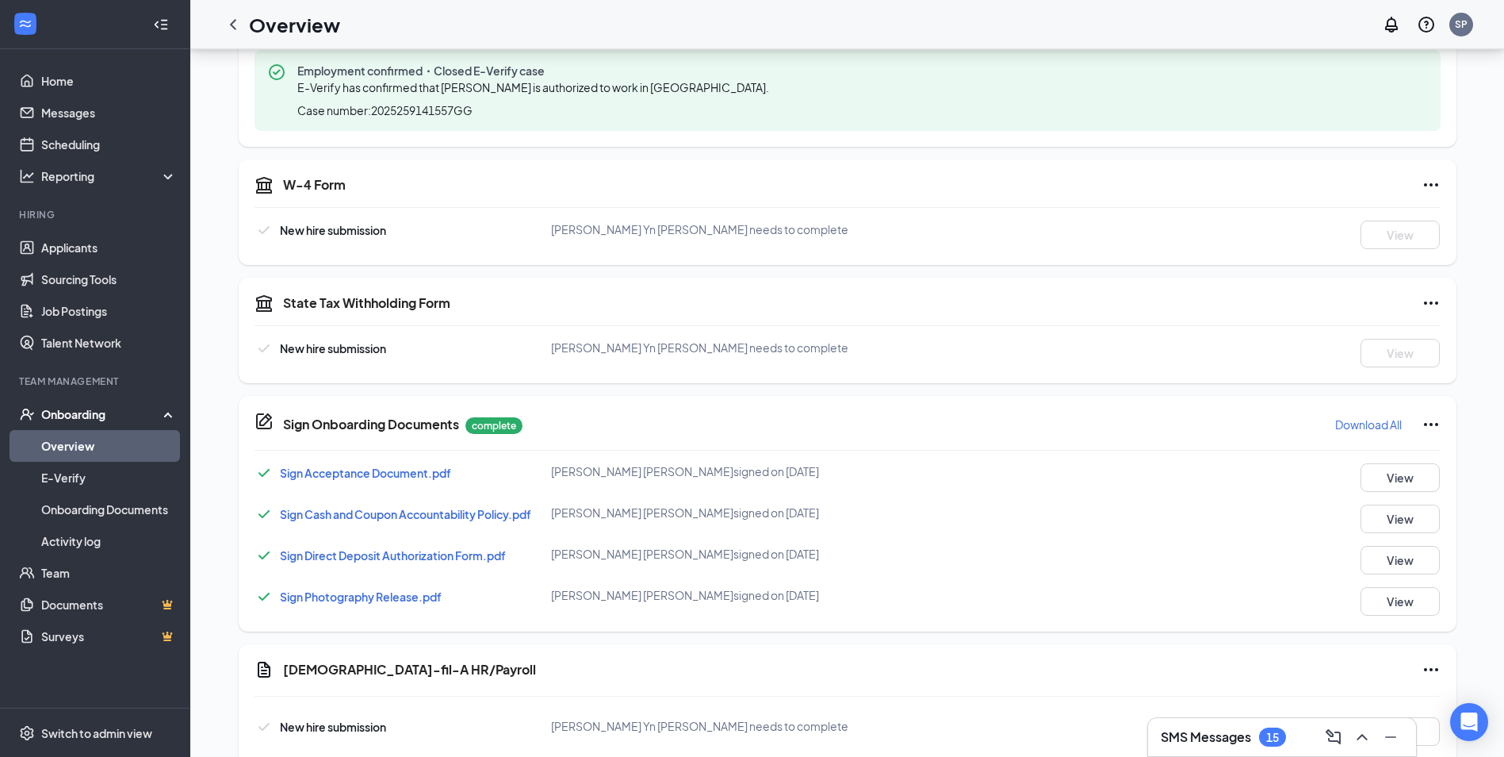
click at [1365, 431] on p "Download All" at bounding box center [1368, 424] width 67 height 16
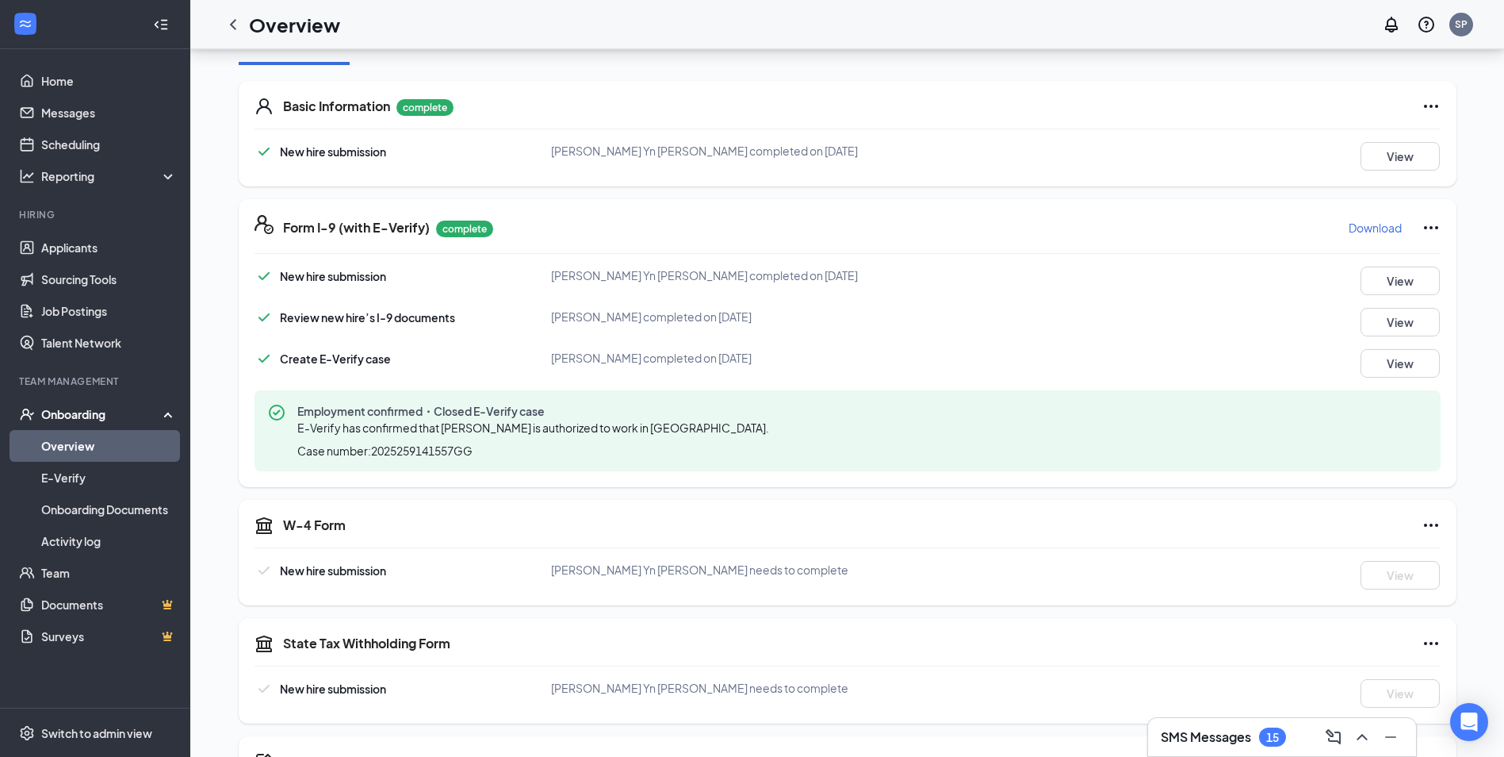
scroll to position [0, 0]
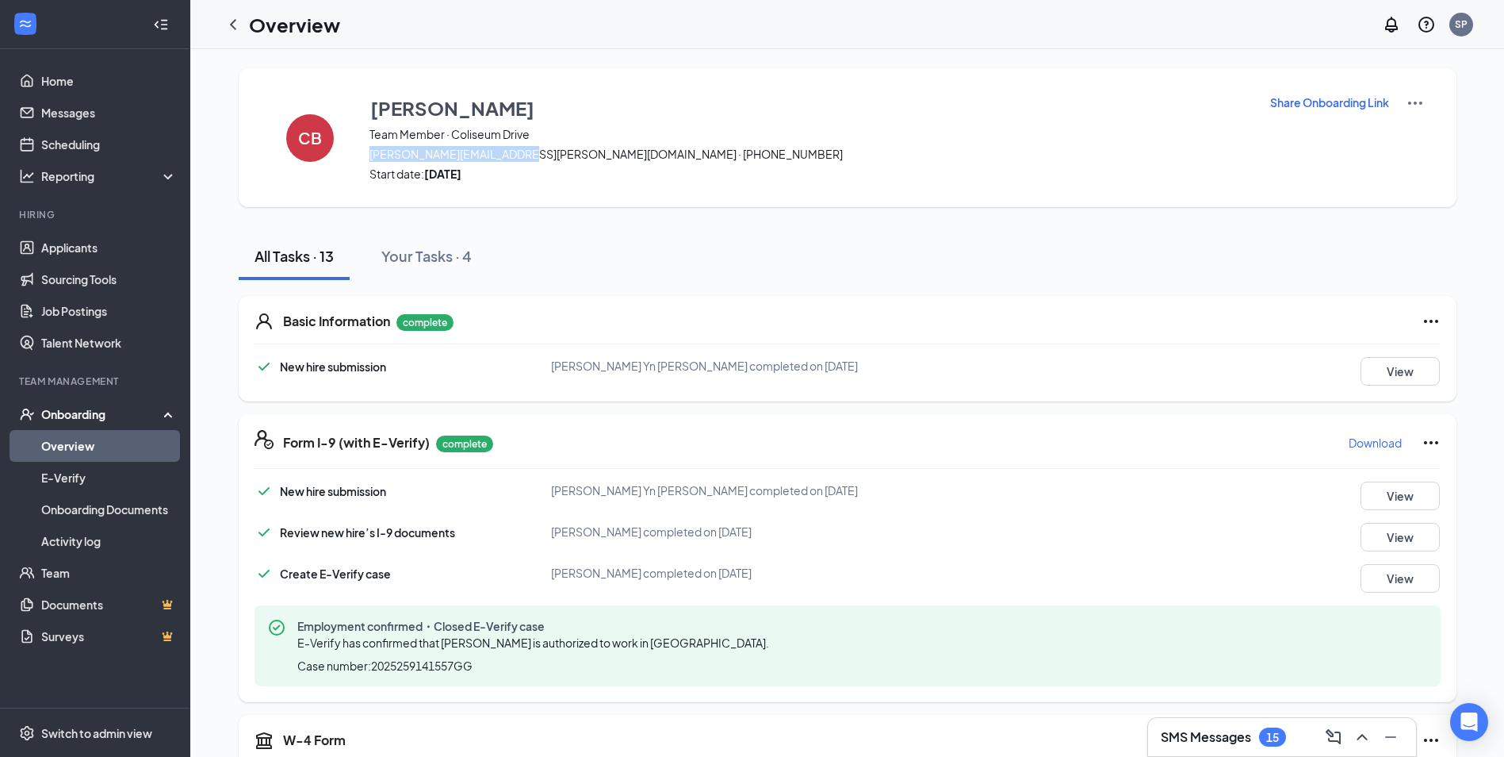
drag, startPoint x: 518, startPoint y: 158, endPoint x: 362, endPoint y: 153, distance: 156.3
click at [362, 153] on div "CB [PERSON_NAME] Team Member · [GEOGRAPHIC_DATA] [PERSON_NAME][EMAIL_ADDRESS][P…" at bounding box center [848, 137] width 1218 height 139
drag, startPoint x: 362, startPoint y: 153, endPoint x: 450, endPoint y: 149, distance: 88.9
copy span "[PERSON_NAME][EMAIL_ADDRESS][PERSON_NAME][DOMAIN_NAME]"
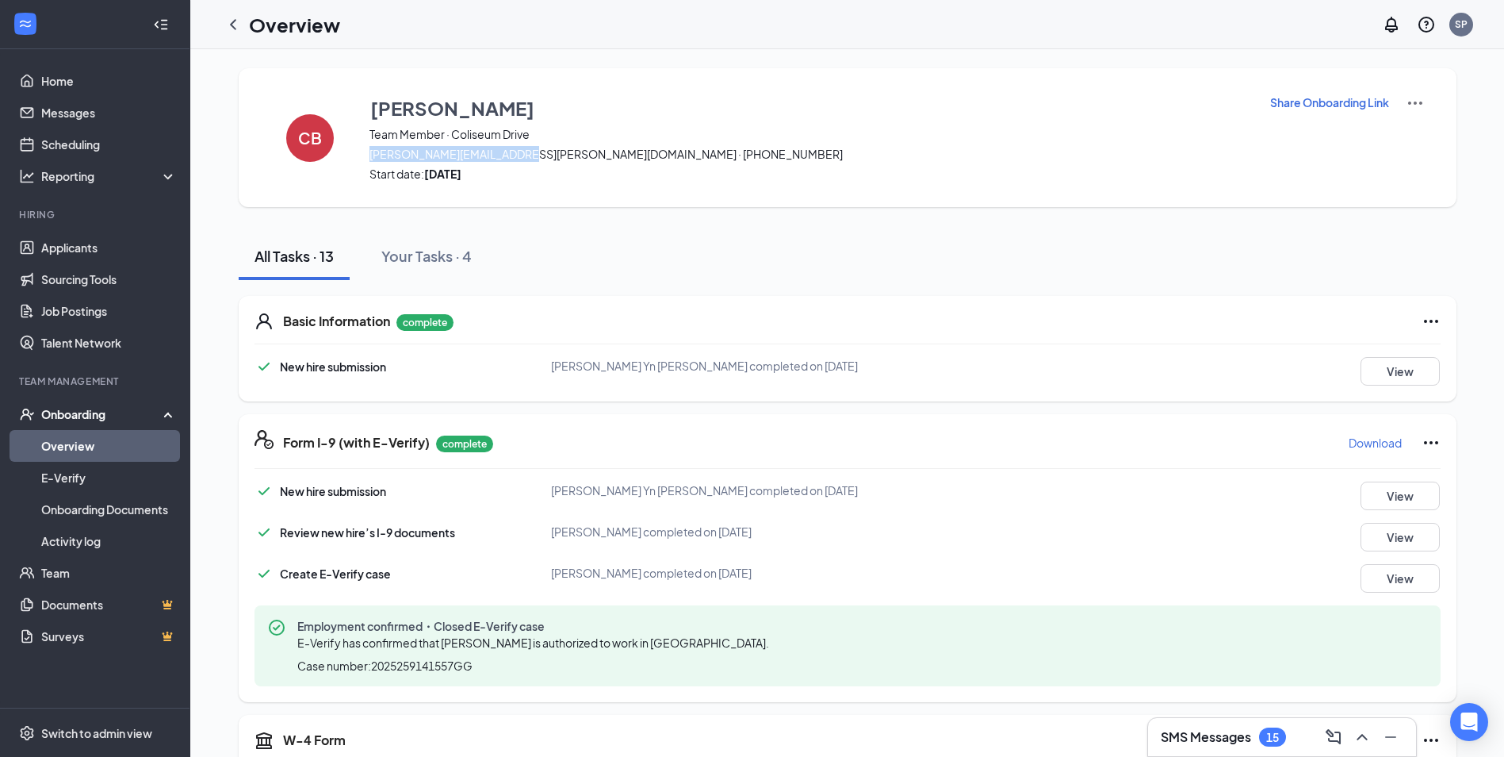
click at [1315, 104] on p "Share Onboarding Link" at bounding box center [1329, 102] width 119 height 16
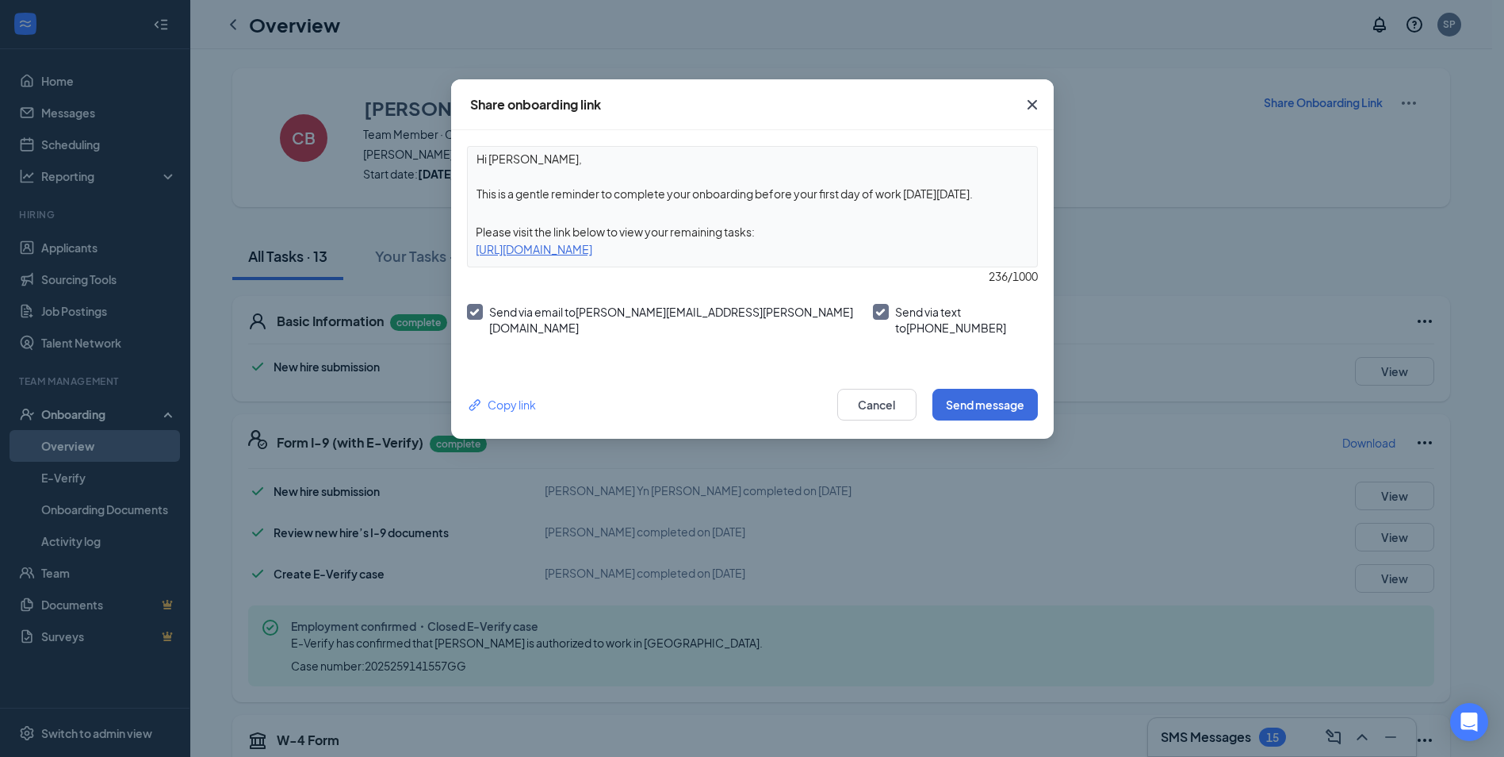
drag, startPoint x: 986, startPoint y: 194, endPoint x: 449, endPoint y: 190, distance: 536.9
click at [449, 190] on div "Share onboarding link Hi [PERSON_NAME], This is a gentle reminder to complete y…" at bounding box center [752, 378] width 1504 height 757
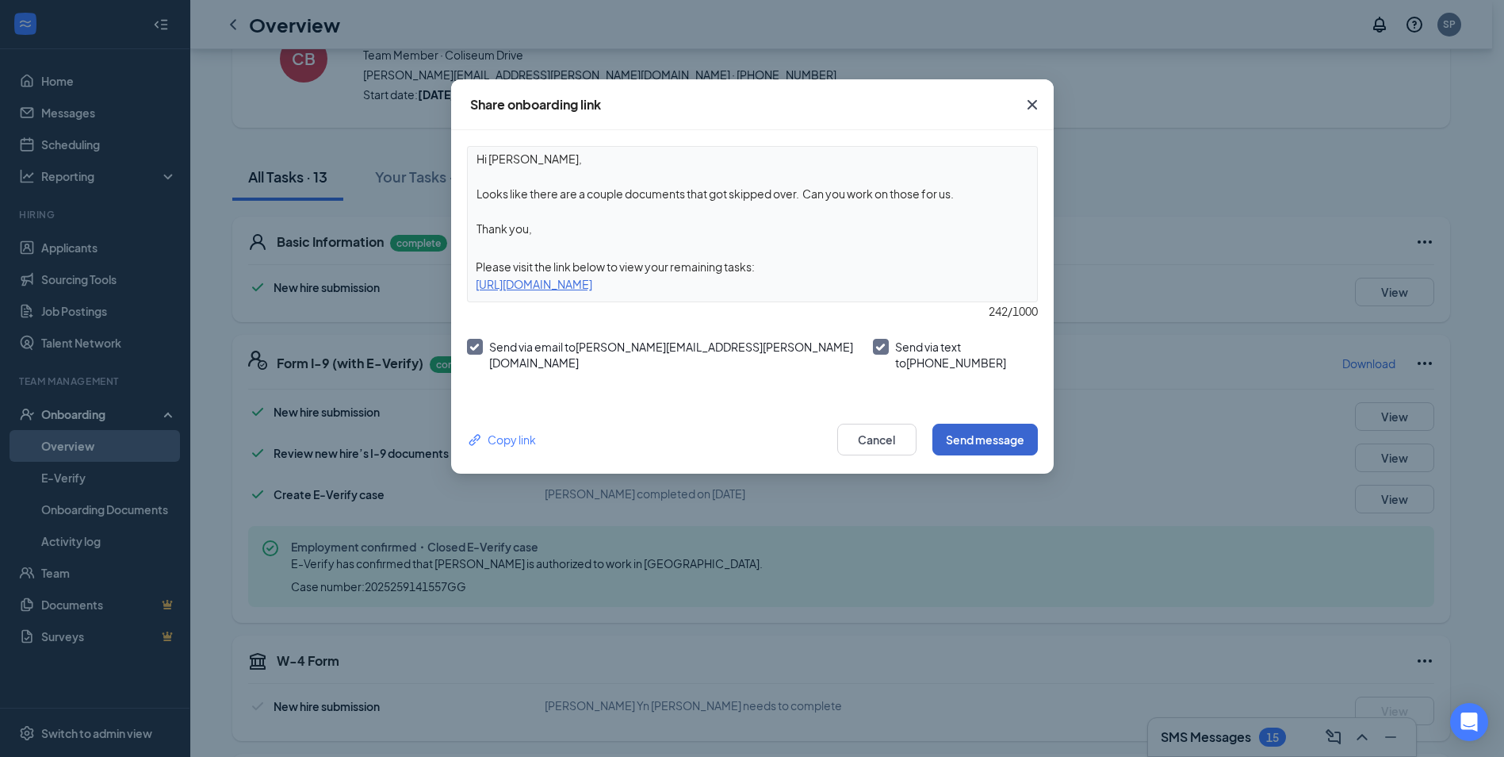
type textarea "Hi [PERSON_NAME], Looks like there are a couple documents that got skipped over…"
click at [1001, 431] on button "Send message" at bounding box center [985, 439] width 105 height 32
